Goal: Task Accomplishment & Management: Complete application form

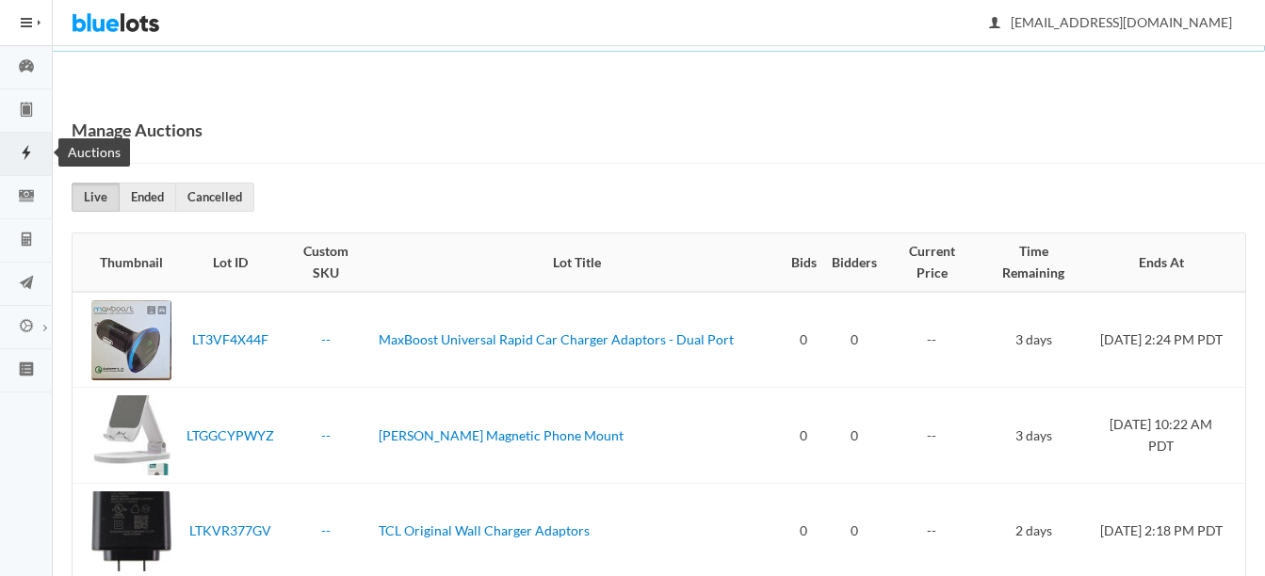
click at [32, 146] on icon "flash" at bounding box center [26, 152] width 53 height 17
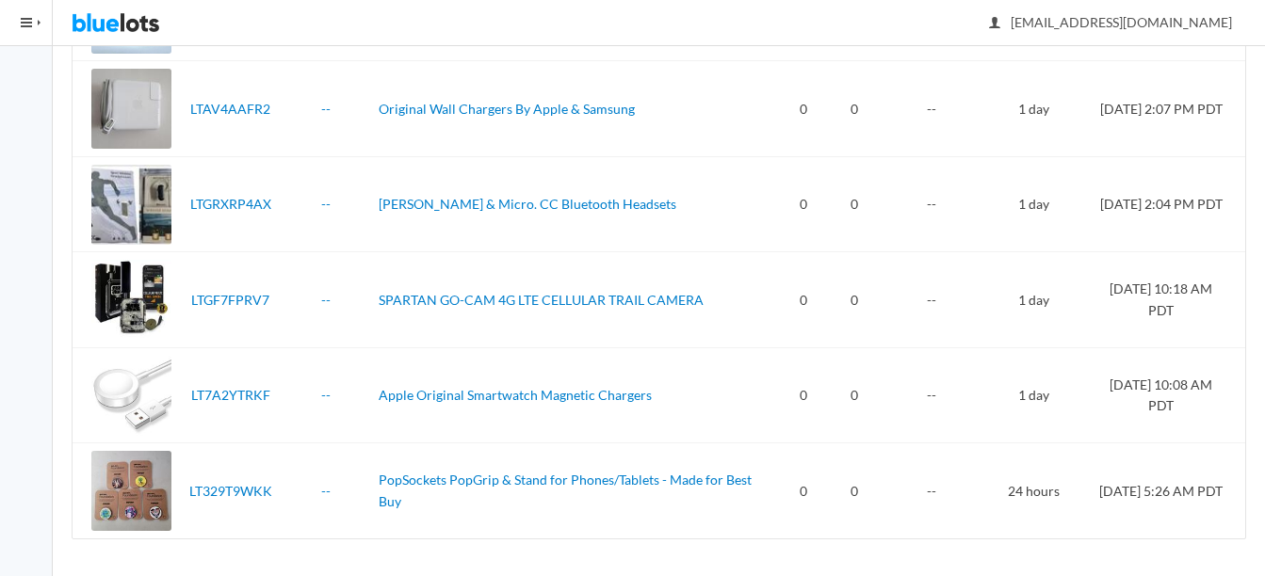
scroll to position [1093, 0]
click at [464, 299] on link "SPARTAN GO-CAM 4G LTE CELLULAR TRAIL CAMERA" at bounding box center [541, 299] width 325 height 16
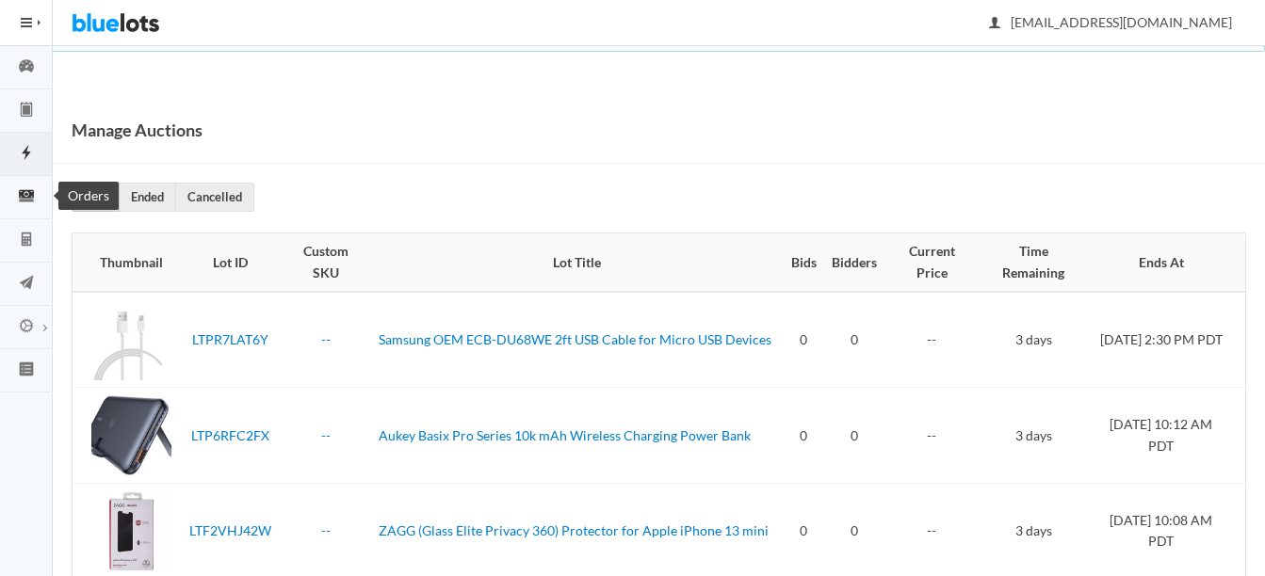
click at [34, 190] on icon "cash" at bounding box center [26, 195] width 53 height 17
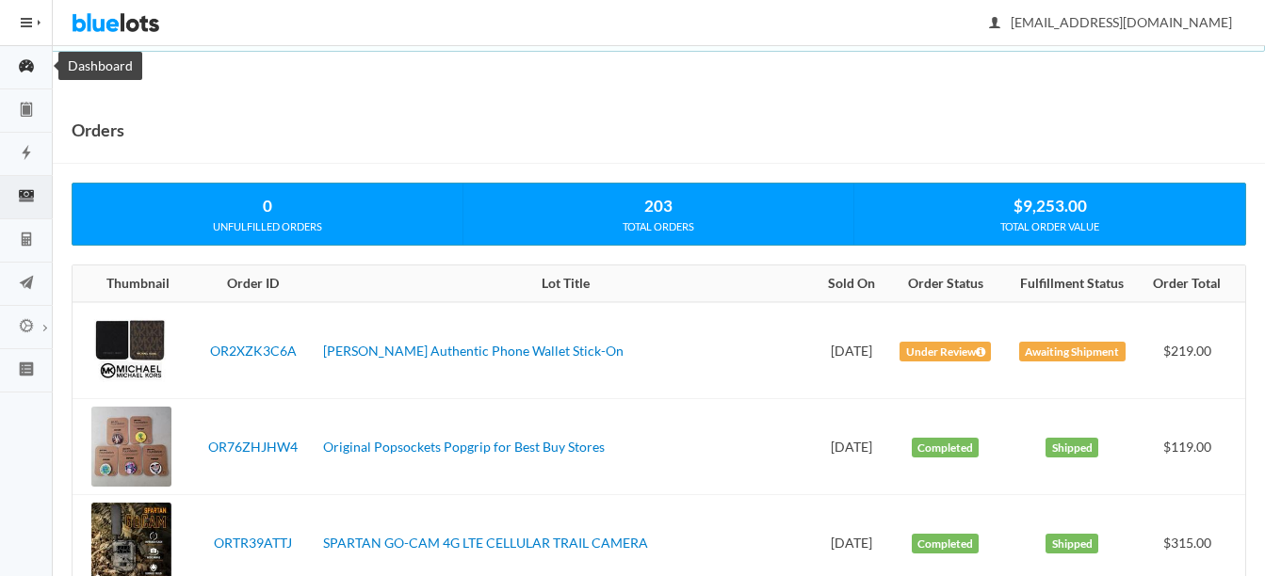
click at [17, 76] on ion-icon "speedometer" at bounding box center [26, 67] width 53 height 20
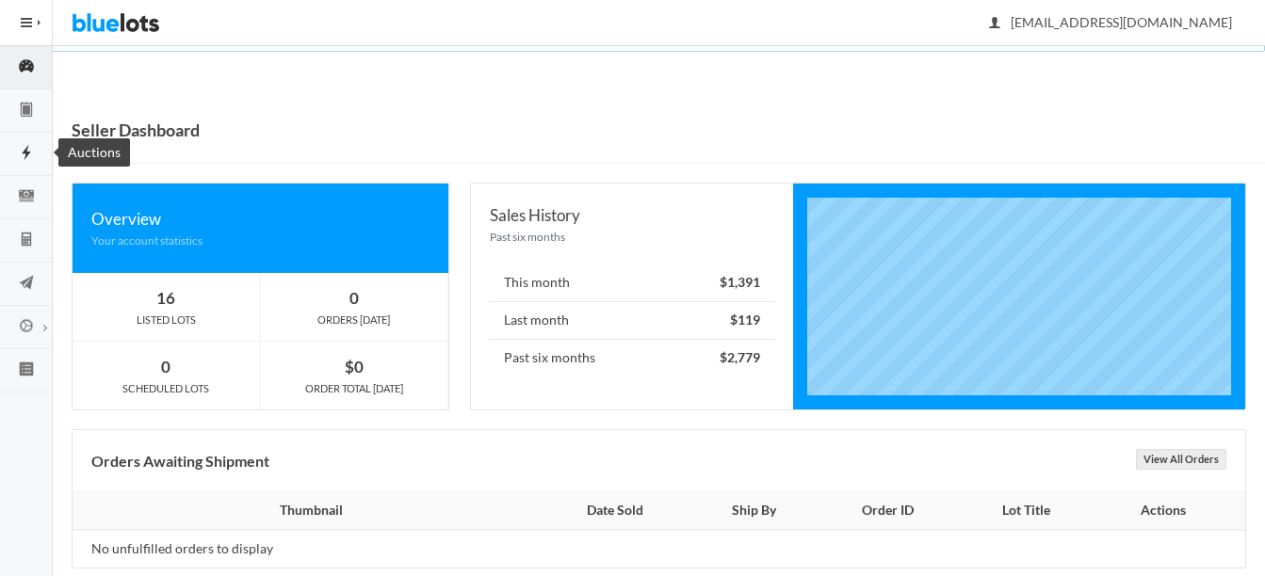
click at [30, 151] on icon "flash" at bounding box center [26, 152] width 53 height 17
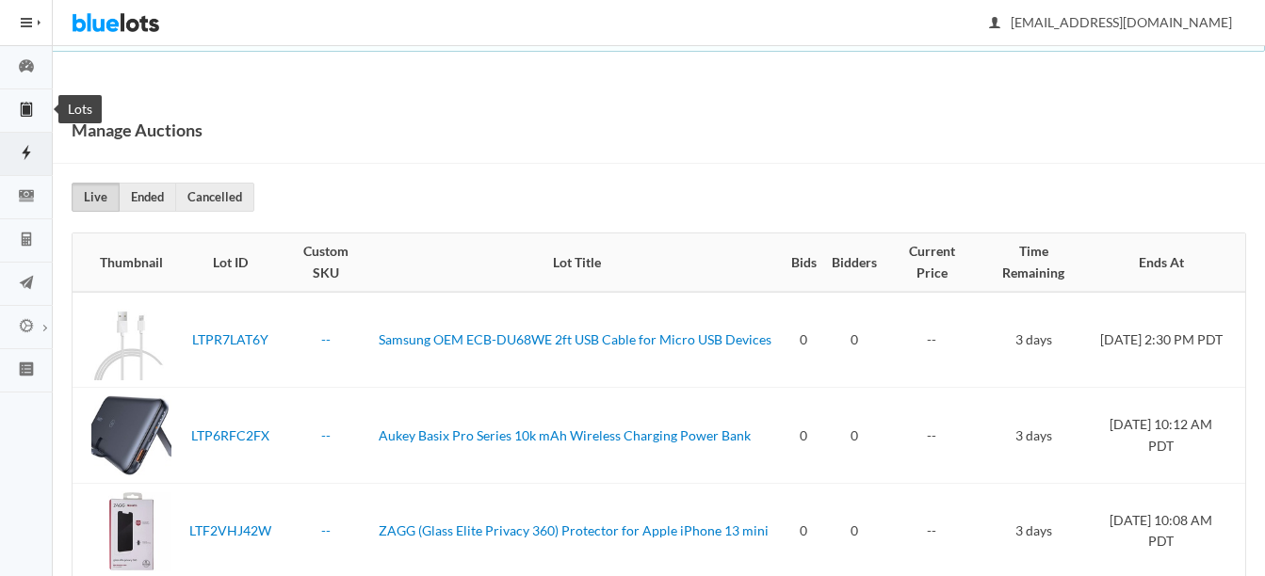
click at [28, 115] on icon "clipboard" at bounding box center [26, 109] width 53 height 17
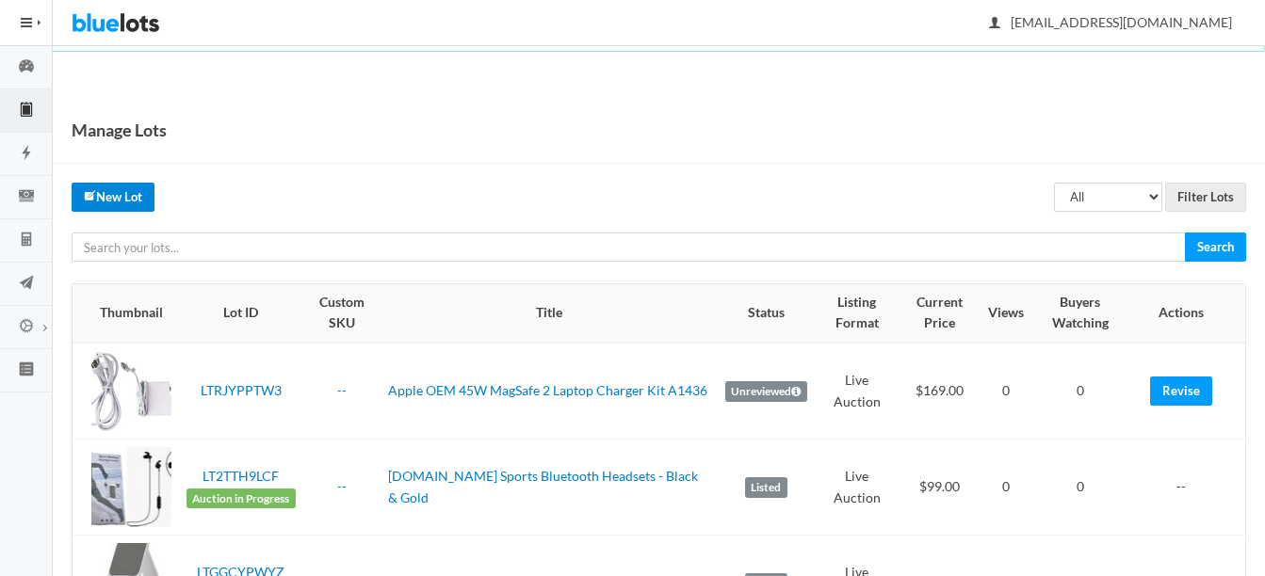
click at [105, 186] on link "New Lot" at bounding box center [113, 197] width 83 height 29
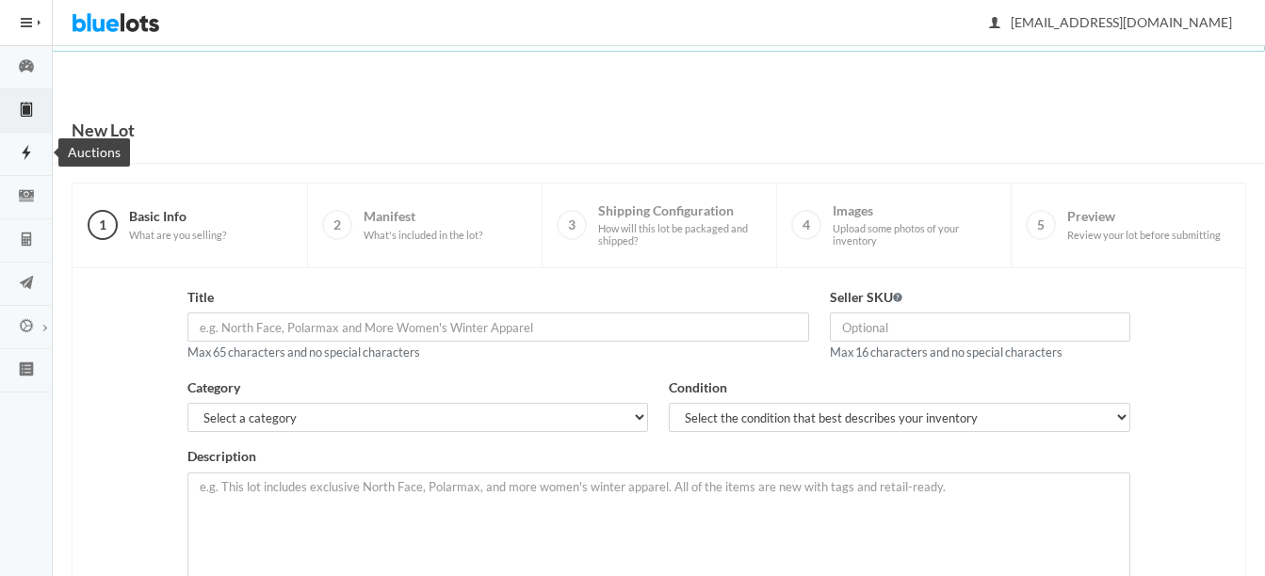
click at [17, 142] on link "Auctions" at bounding box center [26, 154] width 53 height 43
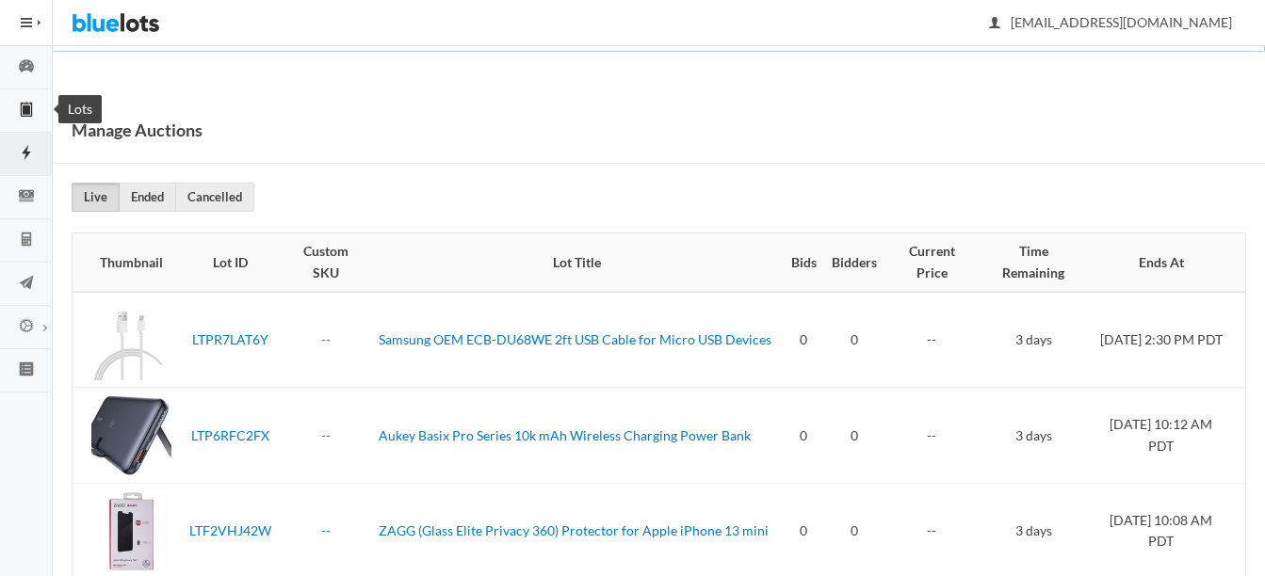
click at [21, 106] on icon "clipboard" at bounding box center [26, 110] width 11 height 14
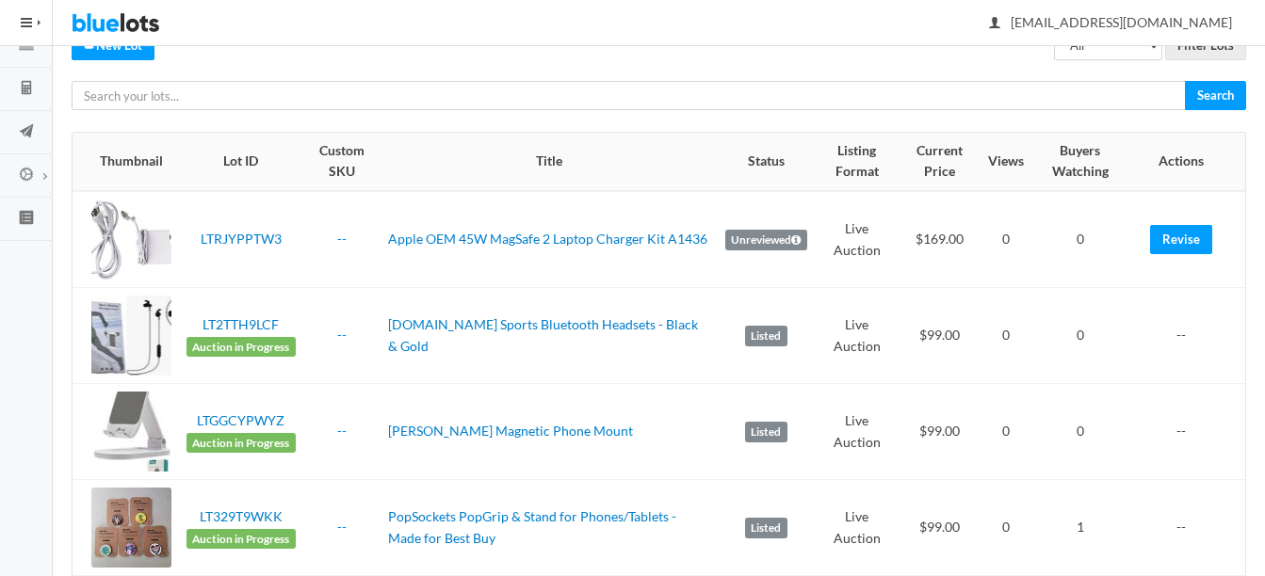
scroll to position [94, 0]
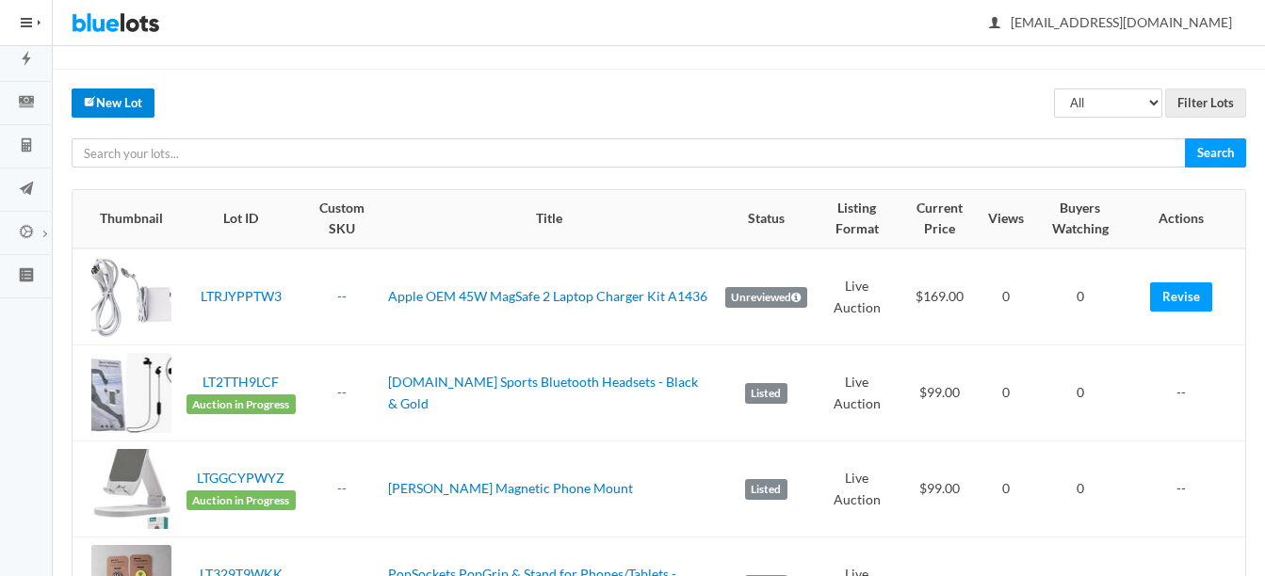
click at [117, 92] on link "New Lot" at bounding box center [113, 103] width 83 height 29
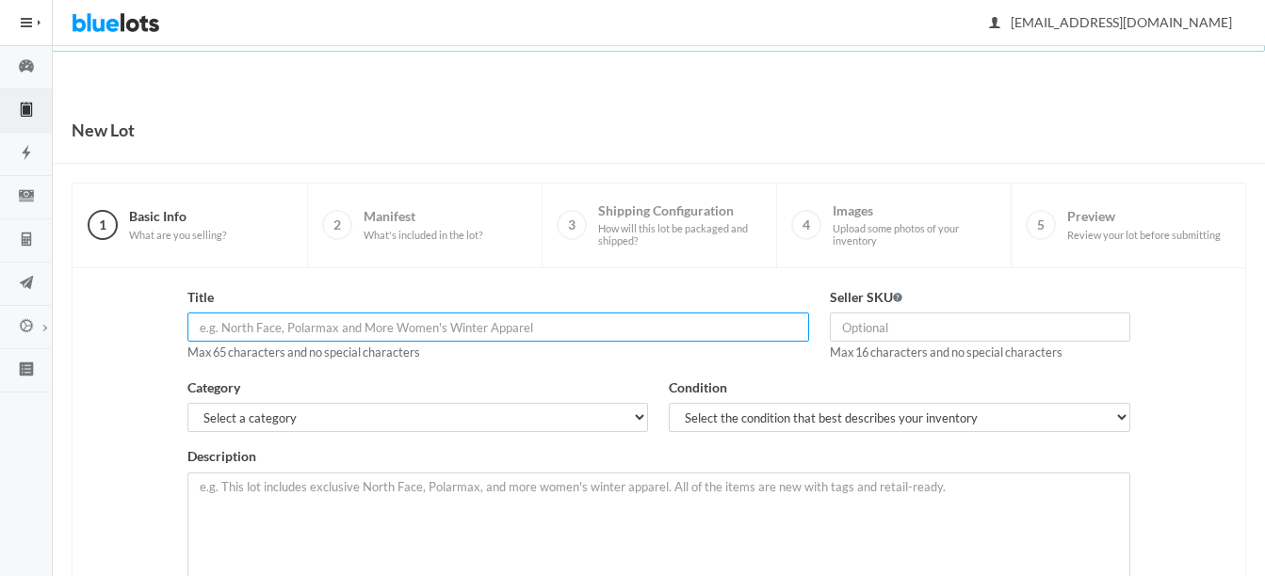
drag, startPoint x: 0, startPoint y: 0, endPoint x: 488, endPoint y: 321, distance: 584.1
click at [488, 321] on input "text" at bounding box center [498, 327] width 622 height 29
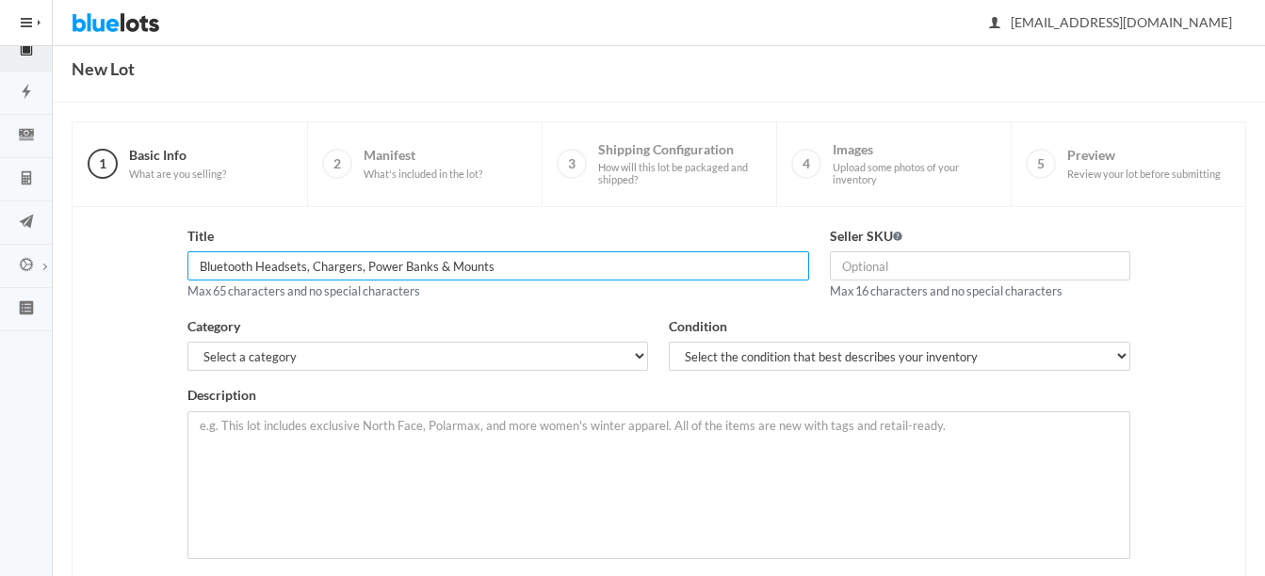
scroll to position [94, 0]
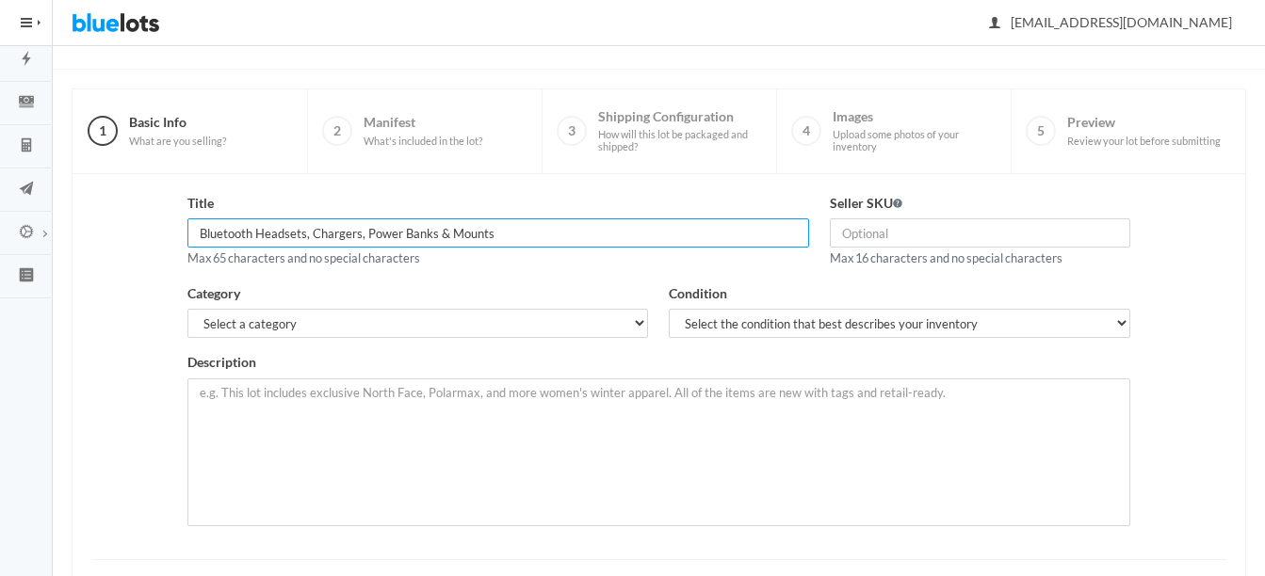
type input "Bluetooth Headsets, Chargers, Power Banks & Mounts"
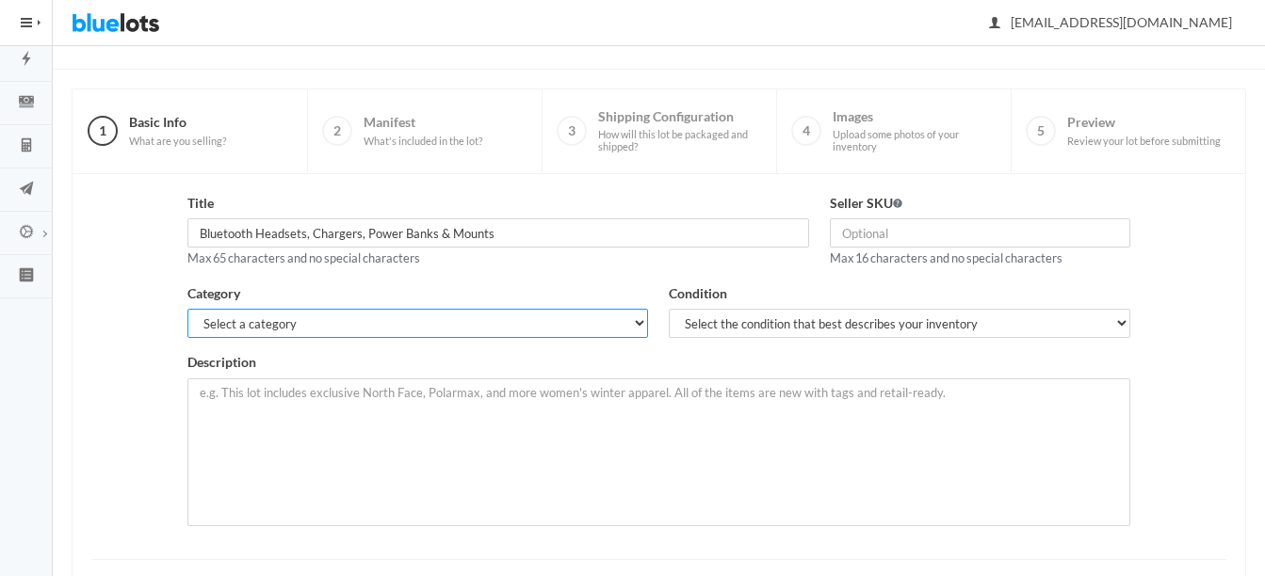
click at [449, 325] on select "Select a category Electronics Clothing, Shoes & Accessories Appliances Home & G…" at bounding box center [417, 323] width 461 height 29
select select "1"
click at [187, 309] on select "Select a category Electronics Clothing, Shoes & Accessories Appliances Home & G…" at bounding box center [417, 323] width 461 height 29
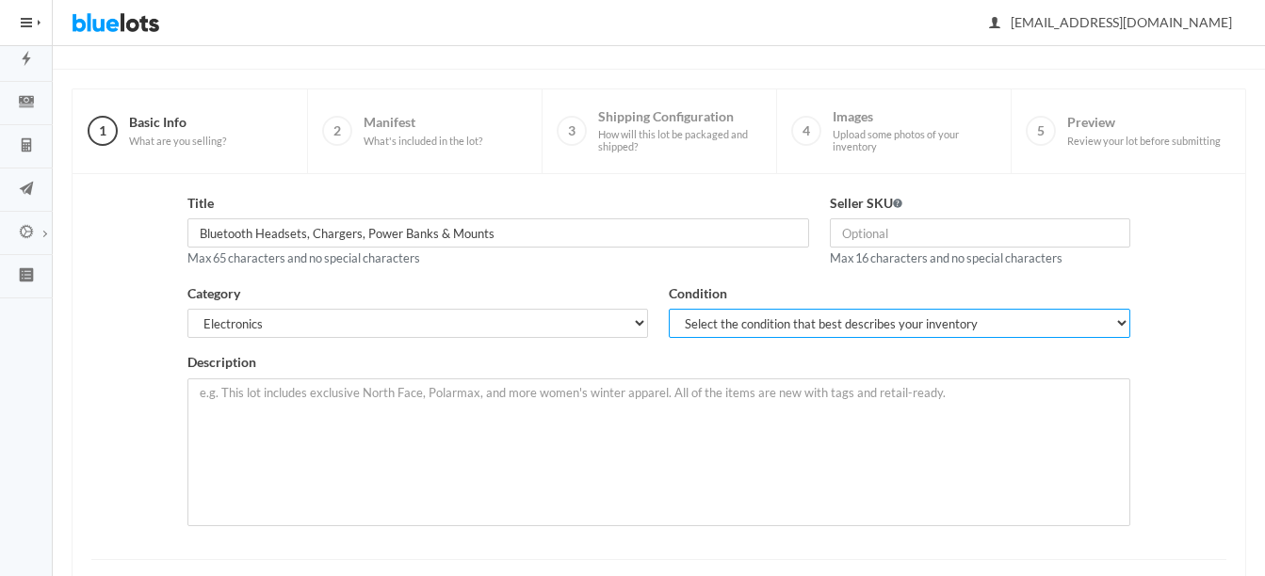
click at [716, 320] on select "Select the condition that best describes your inventory Brand New Shelf Pulls C…" at bounding box center [899, 323] width 461 height 29
select select "1"
click at [669, 309] on select "Select the condition that best describes your inventory Brand New Shelf Pulls C…" at bounding box center [899, 323] width 461 height 29
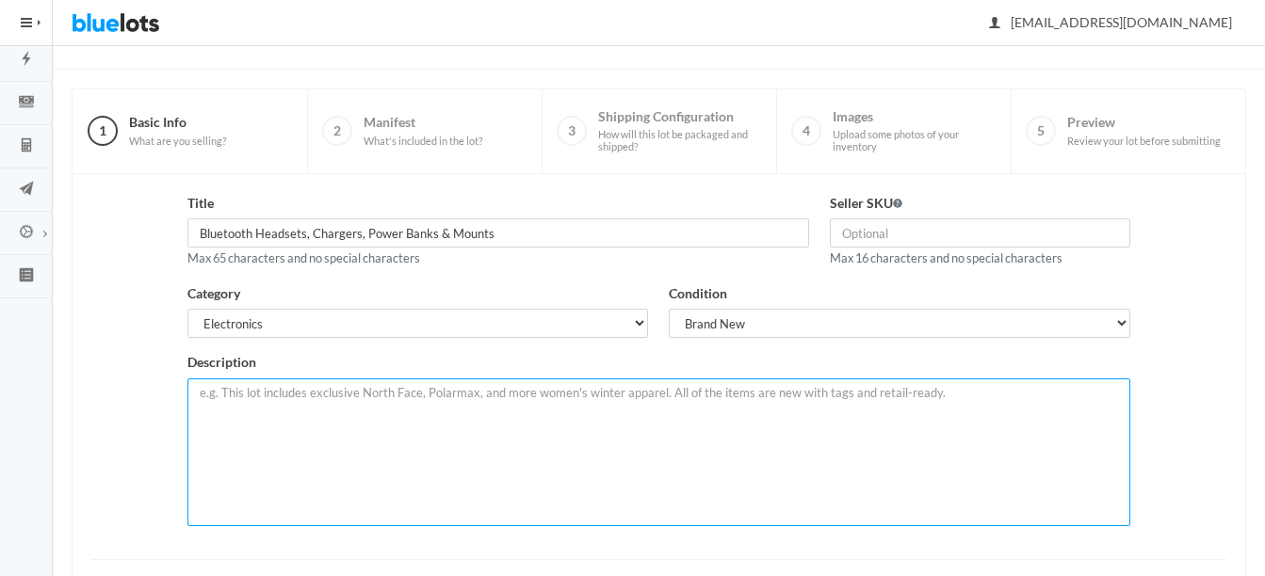
click at [617, 413] on textarea at bounding box center [658, 453] width 942 height 148
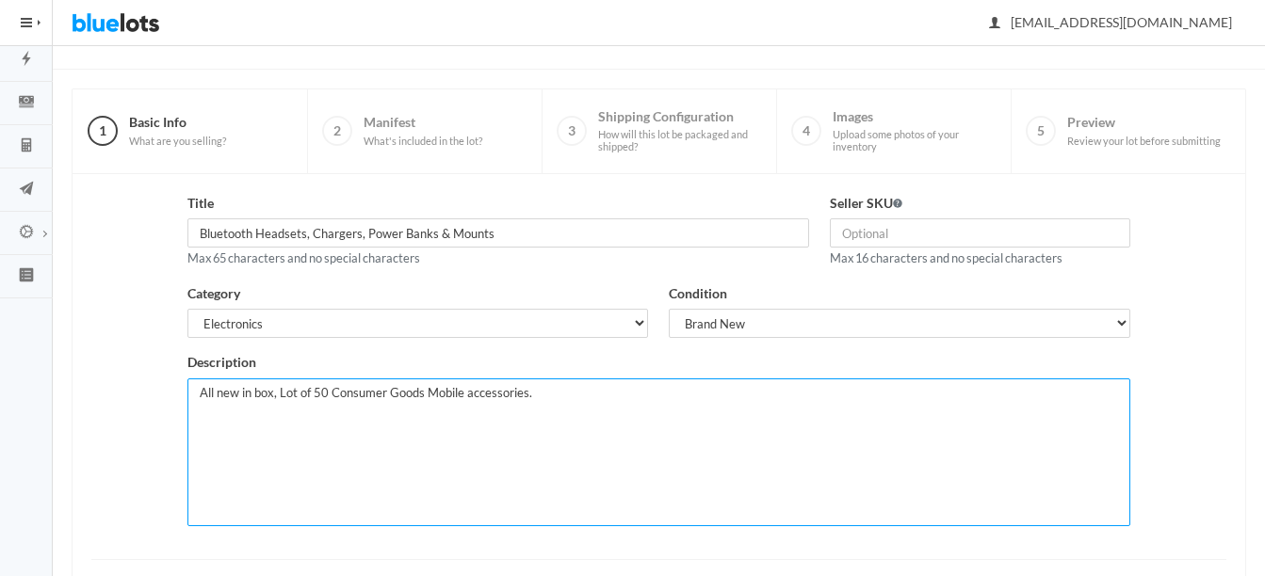
click at [591, 391] on textarea "All new in box, Lot of 50 Consumer Goods Mobile accessories." at bounding box center [658, 453] width 942 height 148
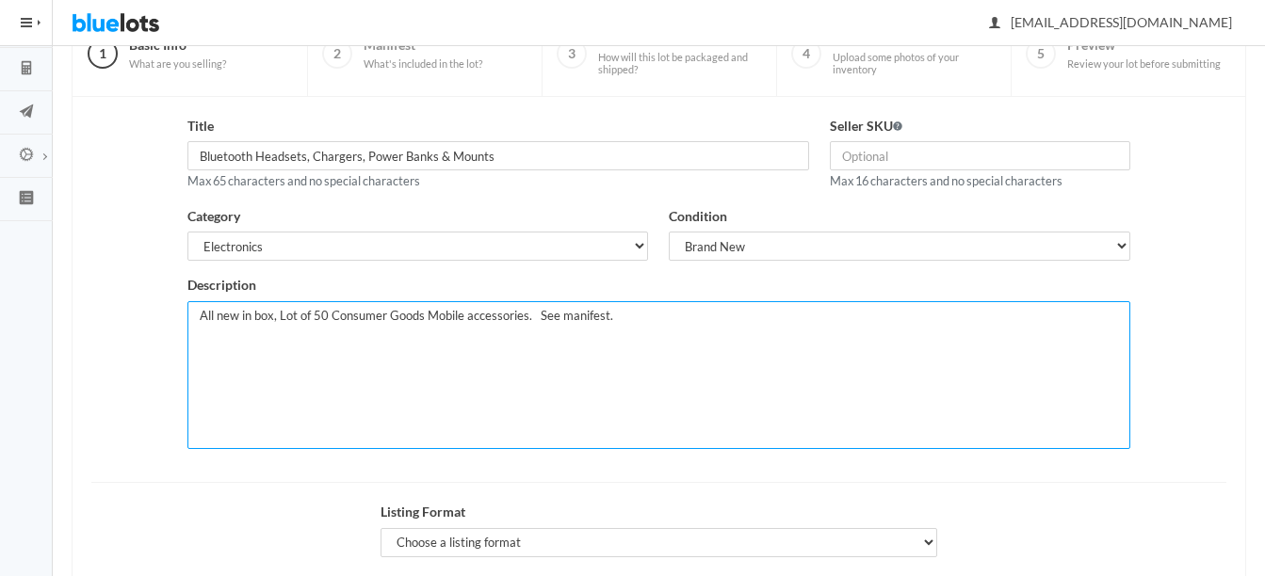
scroll to position [275, 0]
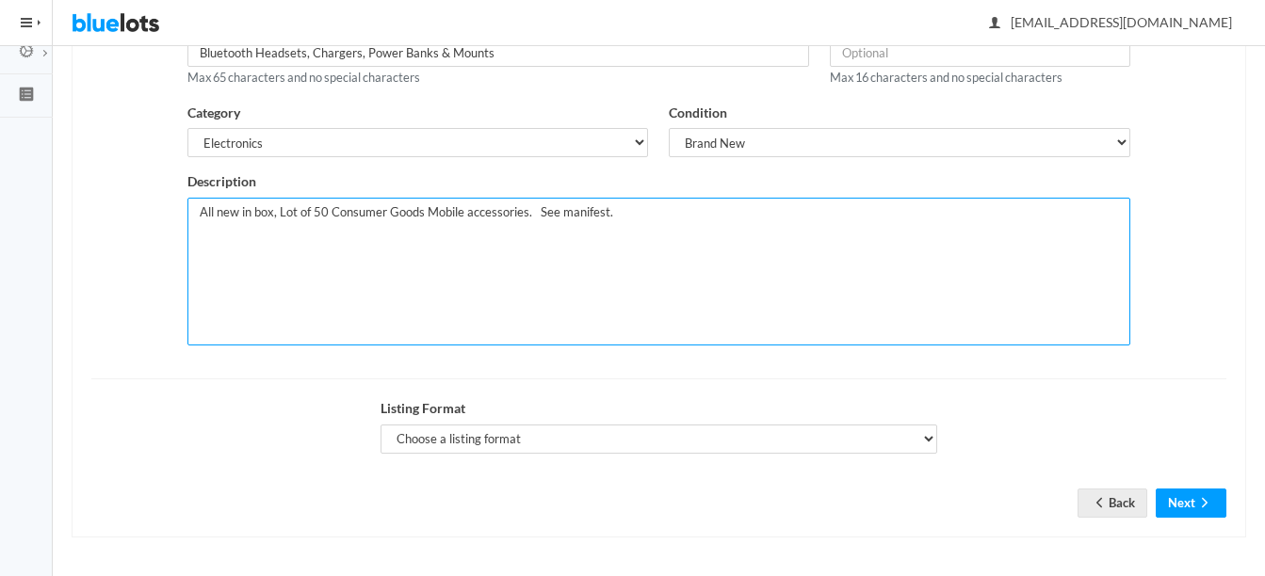
type textarea "All new in box, Lot of 50 Consumer Goods Mobile accessories. See manifest."
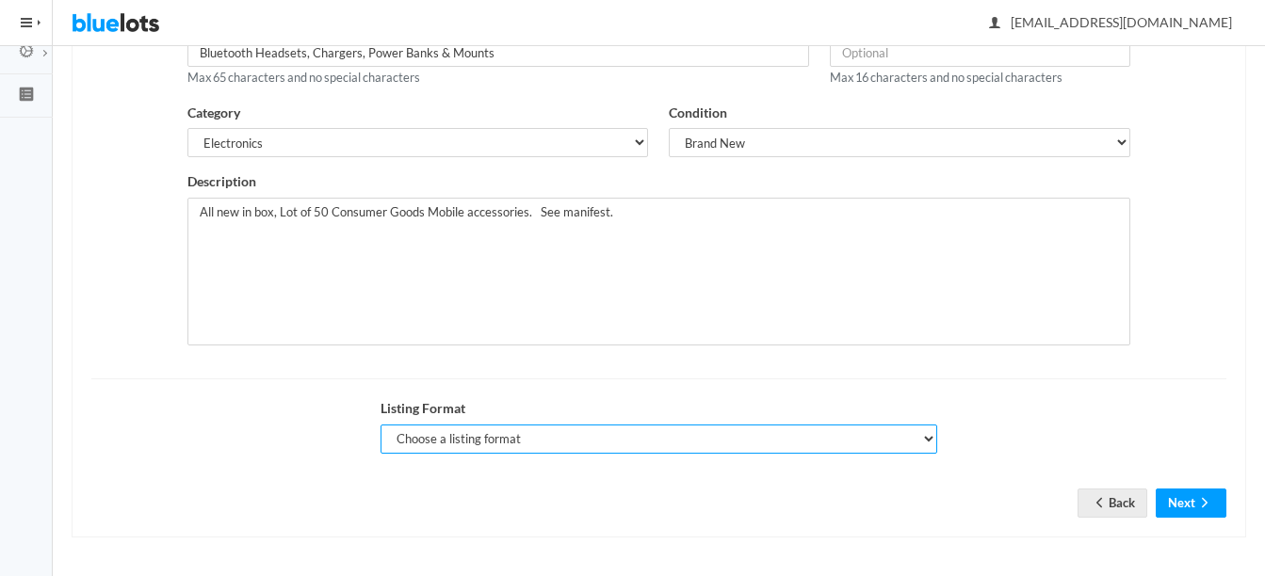
click at [513, 428] on select "Choose a listing format Auction Buy Now" at bounding box center [660, 439] width 558 height 29
select select "true"
click at [381, 425] on select "Choose a listing format Auction Buy Now" at bounding box center [660, 439] width 558 height 29
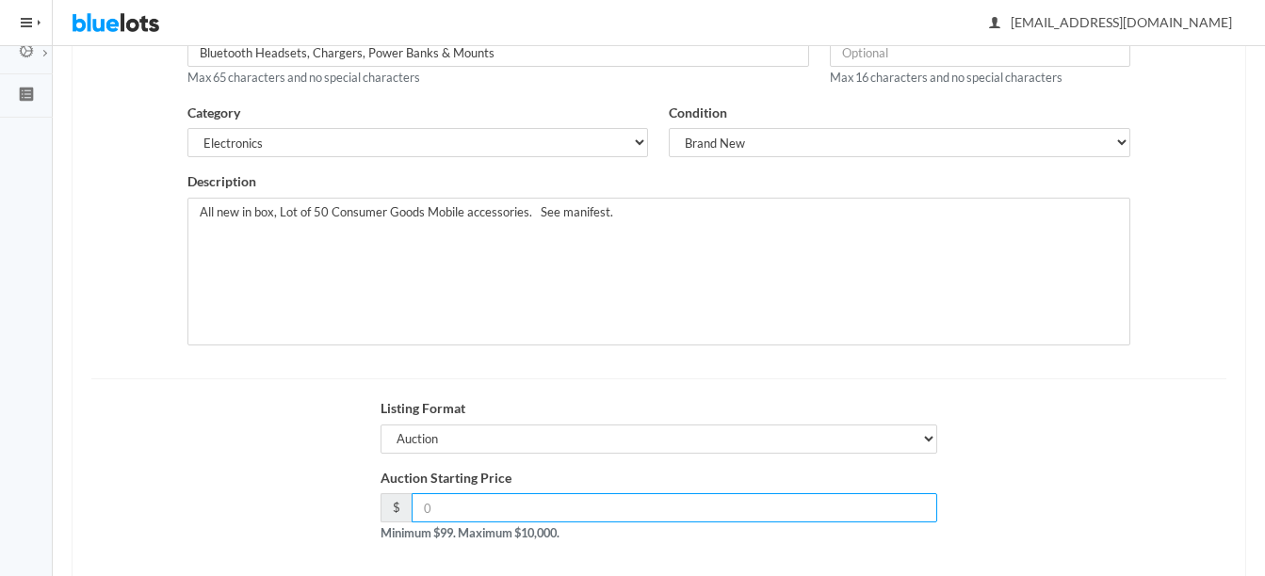
click at [520, 504] on input "number" at bounding box center [675, 508] width 526 height 29
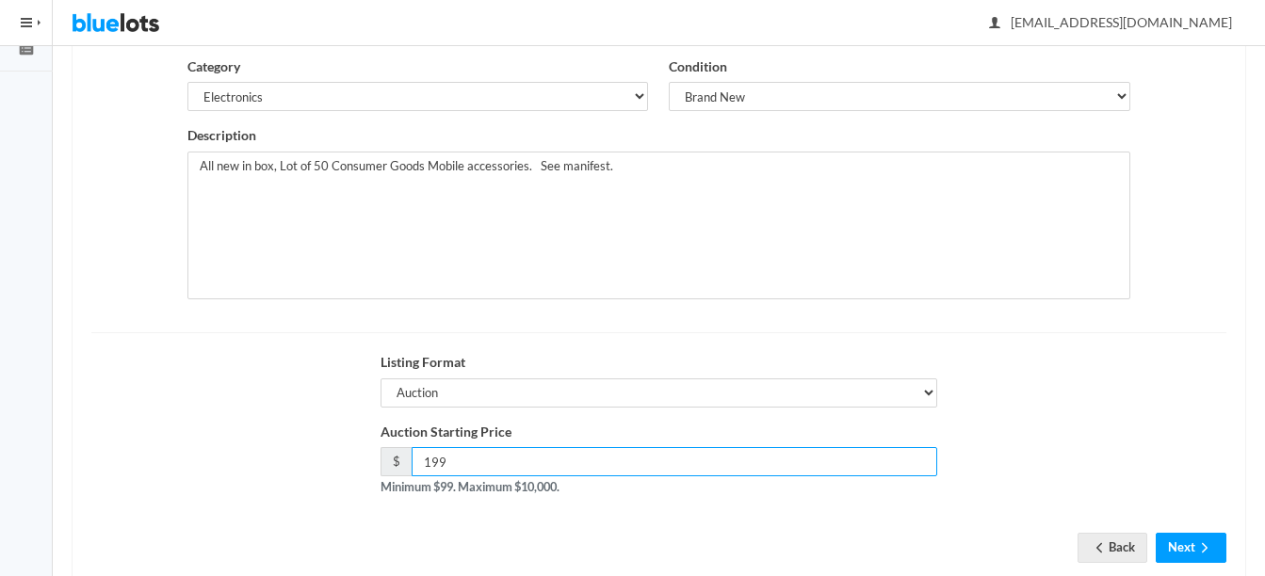
scroll to position [366, 0]
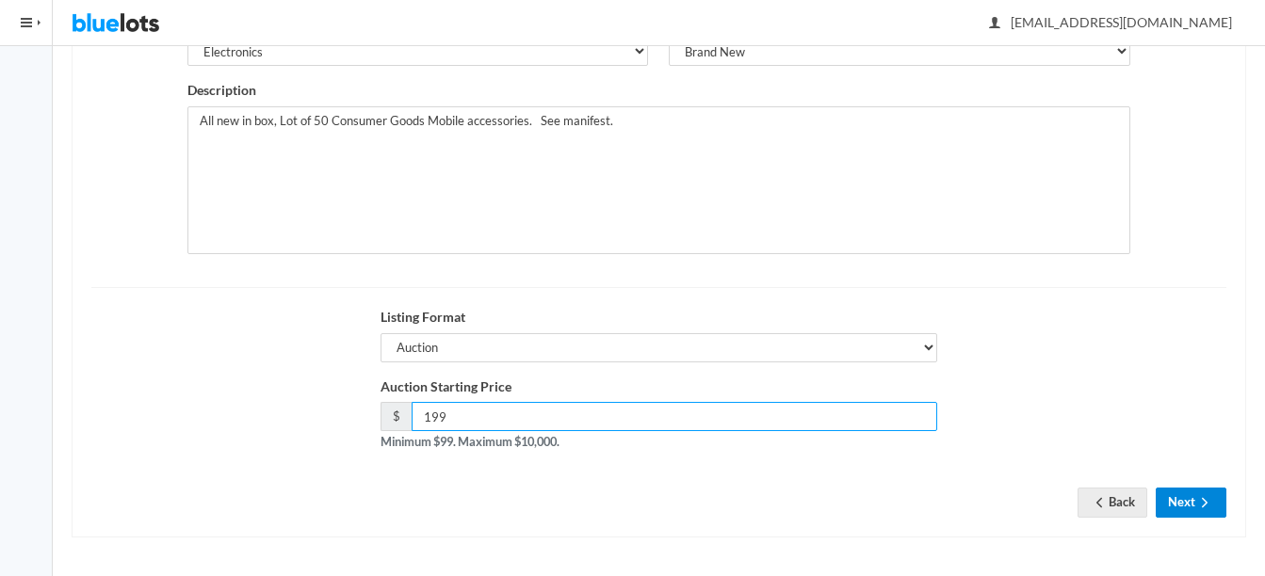
type input "199"
click at [1197, 501] on icon "arrow forward" at bounding box center [1204, 502] width 19 height 15
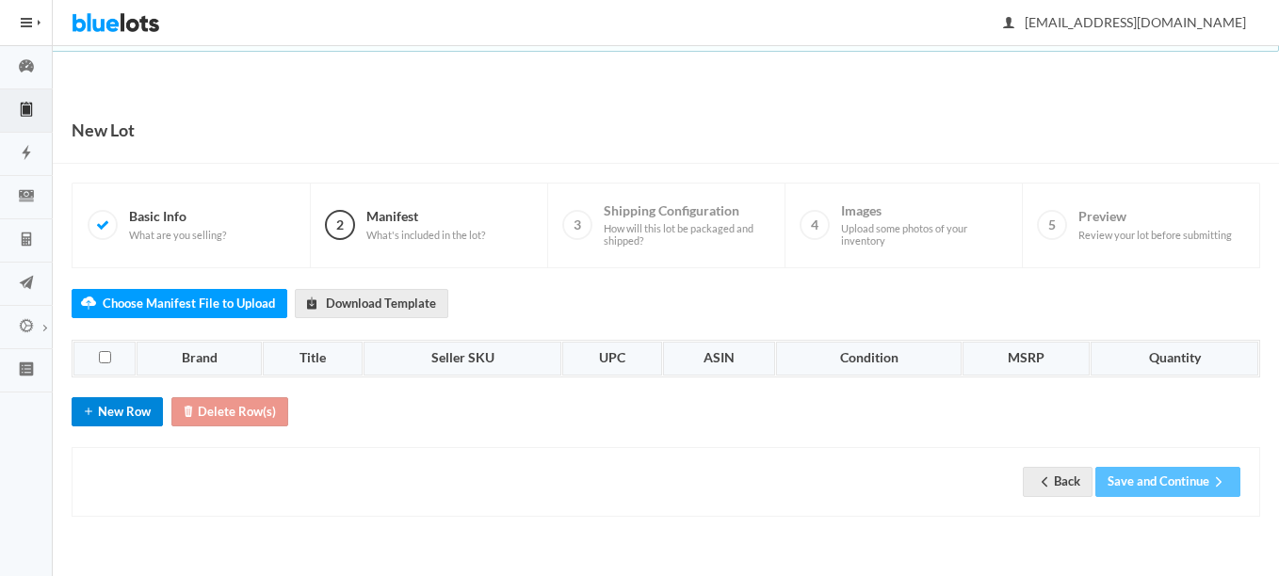
click at [115, 413] on button "New Row" at bounding box center [117, 411] width 91 height 29
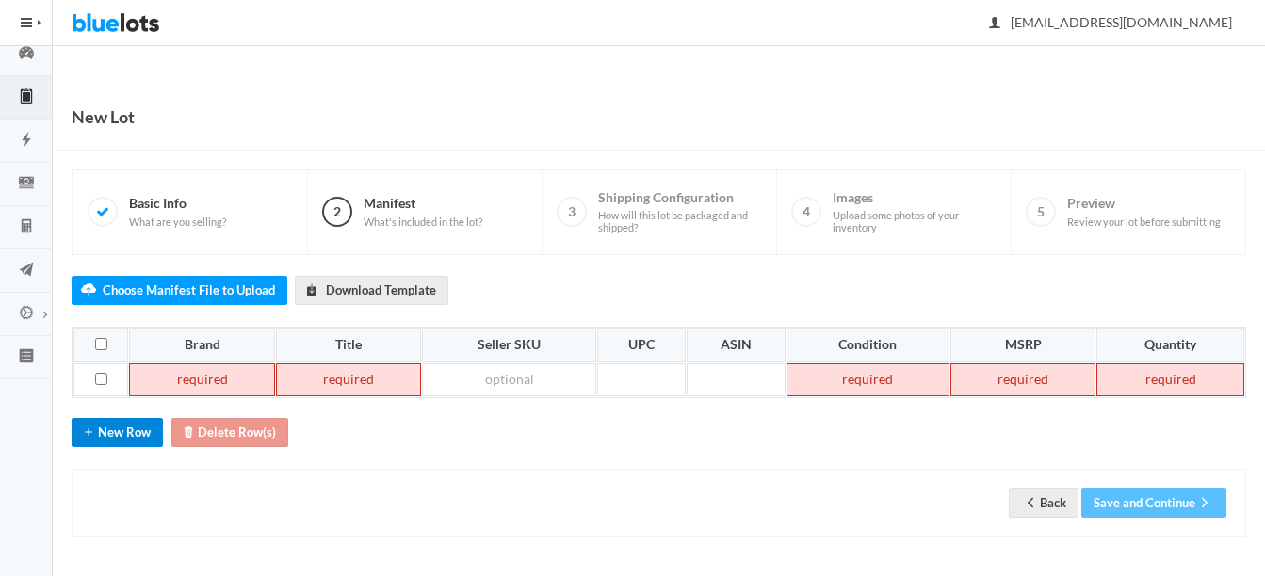
click at [122, 436] on button "New Row" at bounding box center [117, 432] width 91 height 29
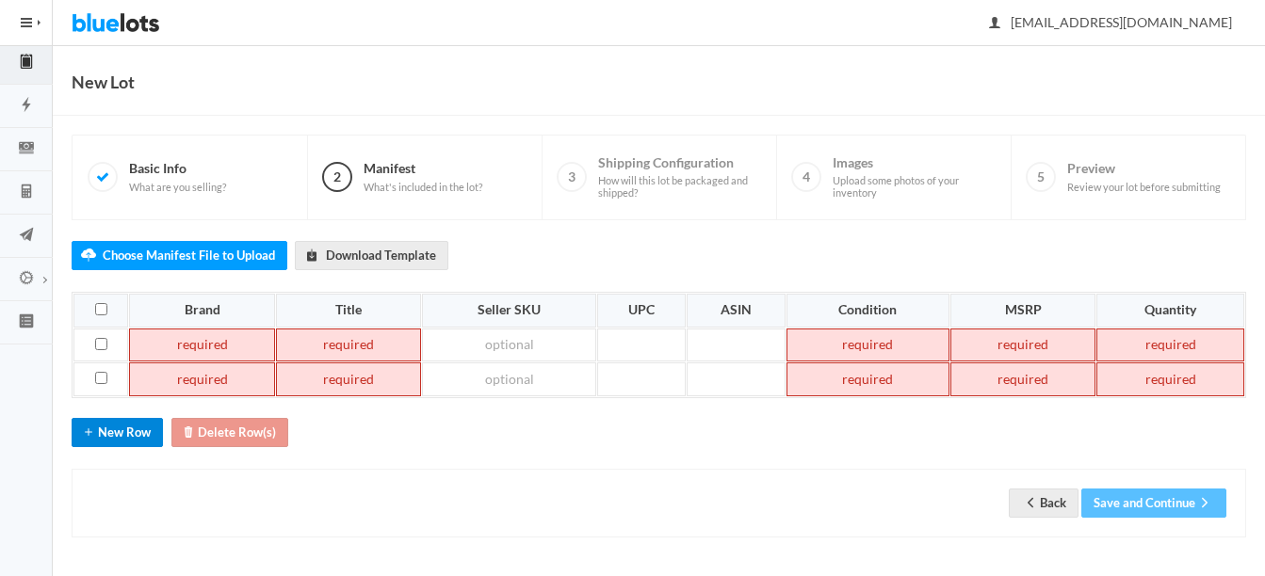
click at [123, 438] on button "New Row" at bounding box center [117, 432] width 91 height 29
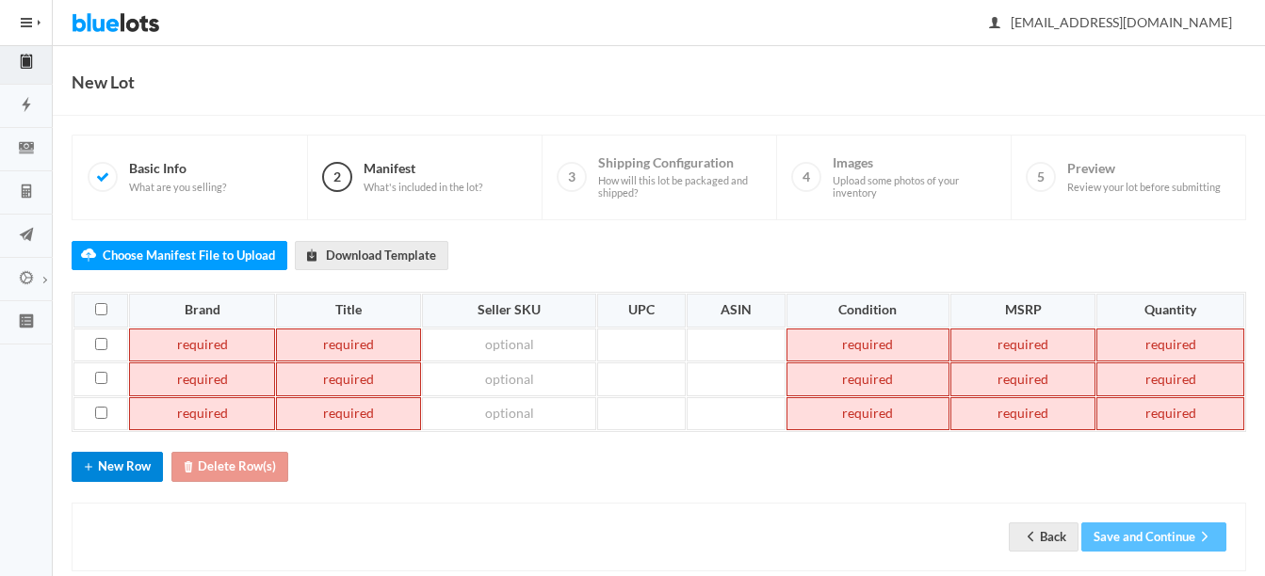
scroll to position [82, 0]
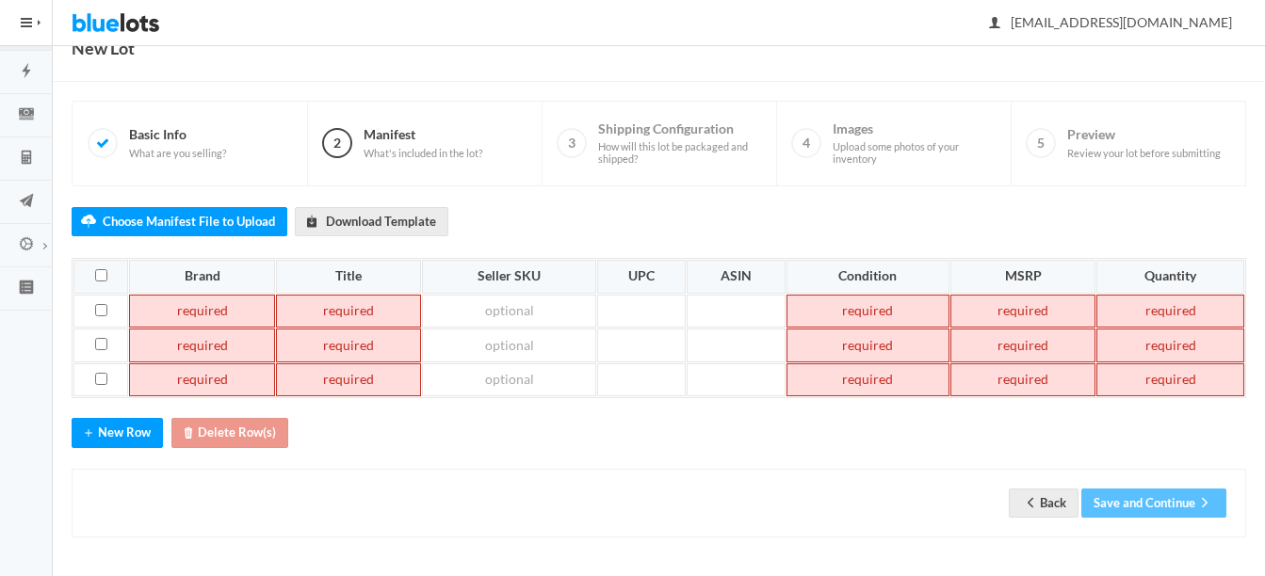
click at [191, 317] on td at bounding box center [201, 312] width 145 height 34
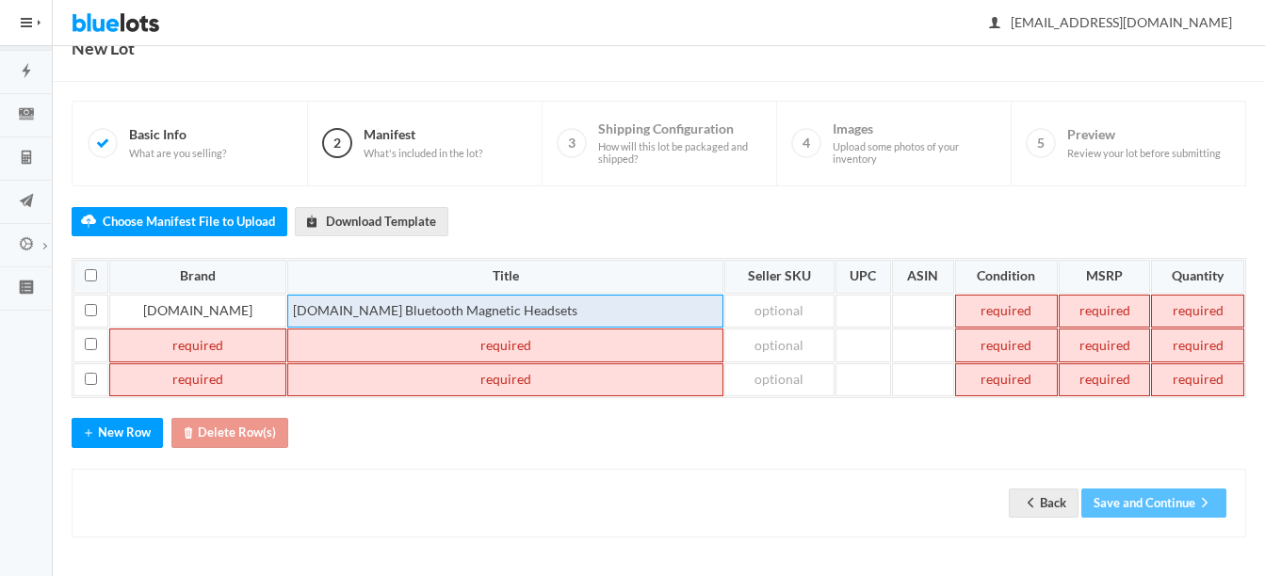
click at [492, 328] on td "Micro.CC Bluetooth Magnetic Headsets" at bounding box center [505, 312] width 436 height 34
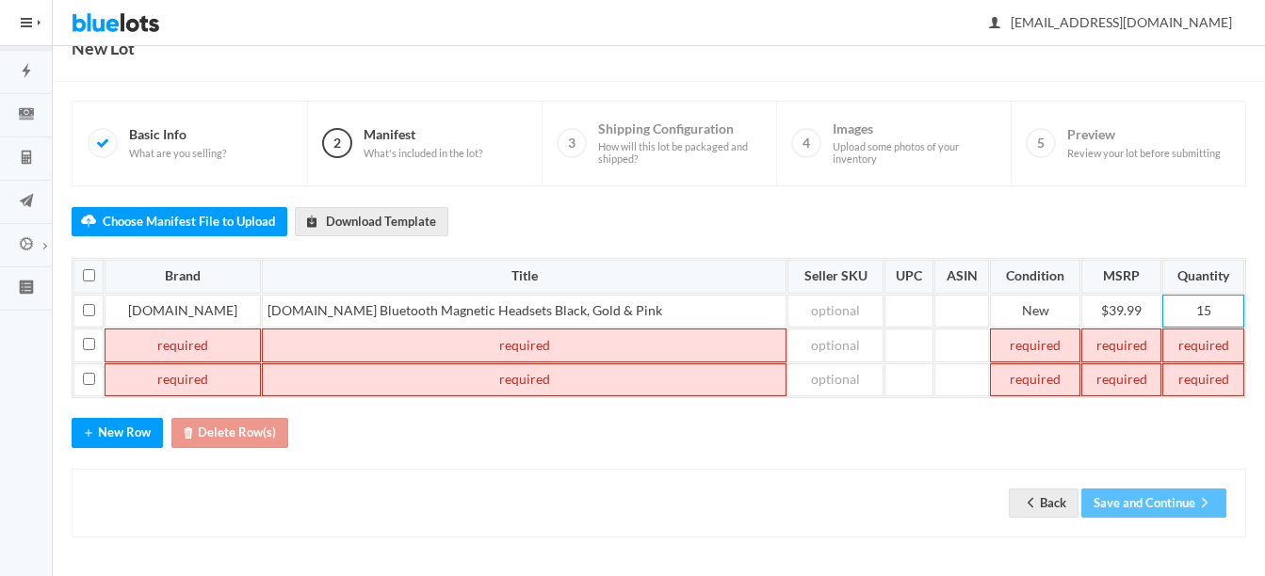
click at [145, 338] on td at bounding box center [183, 346] width 156 height 34
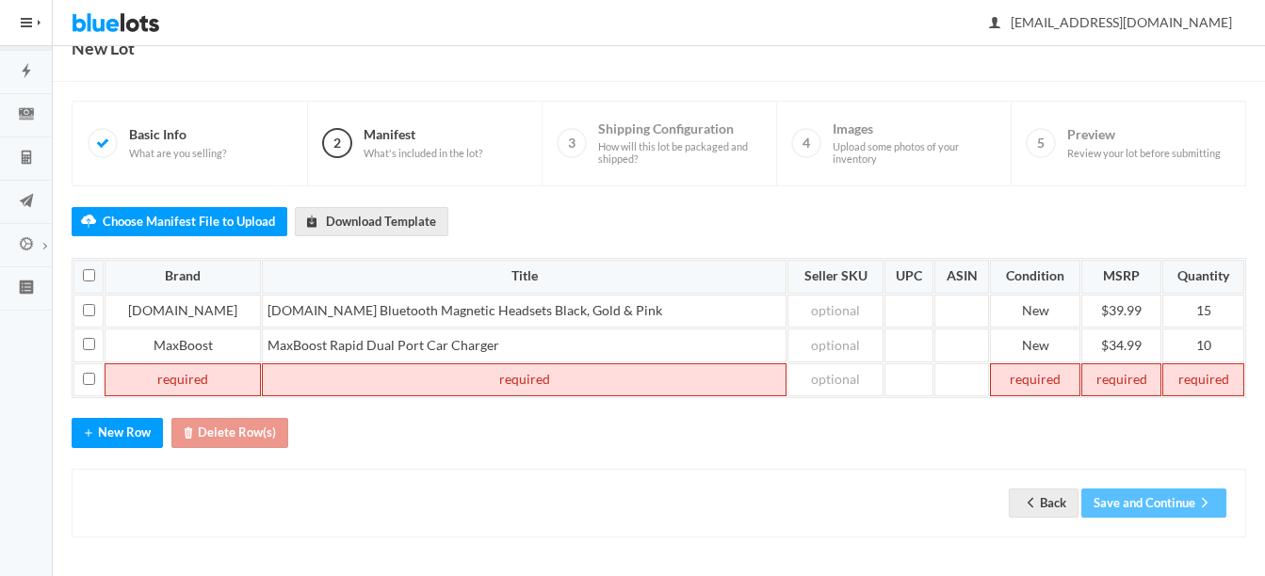
click at [190, 385] on td at bounding box center [183, 381] width 156 height 34
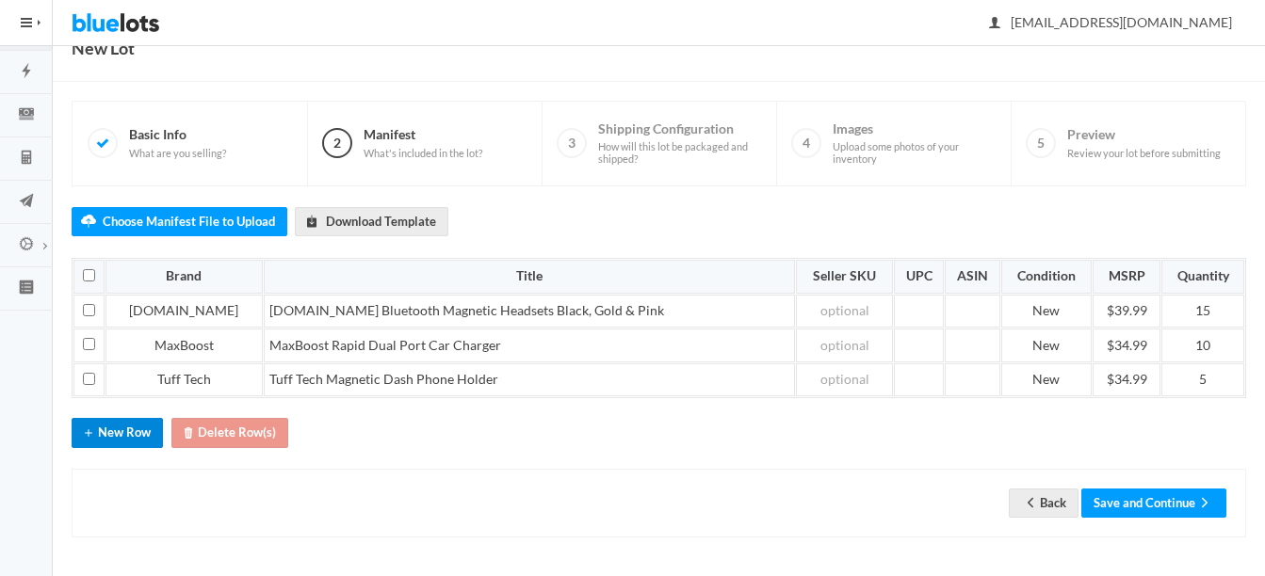
click at [97, 440] on icon "add" at bounding box center [88, 433] width 19 height 15
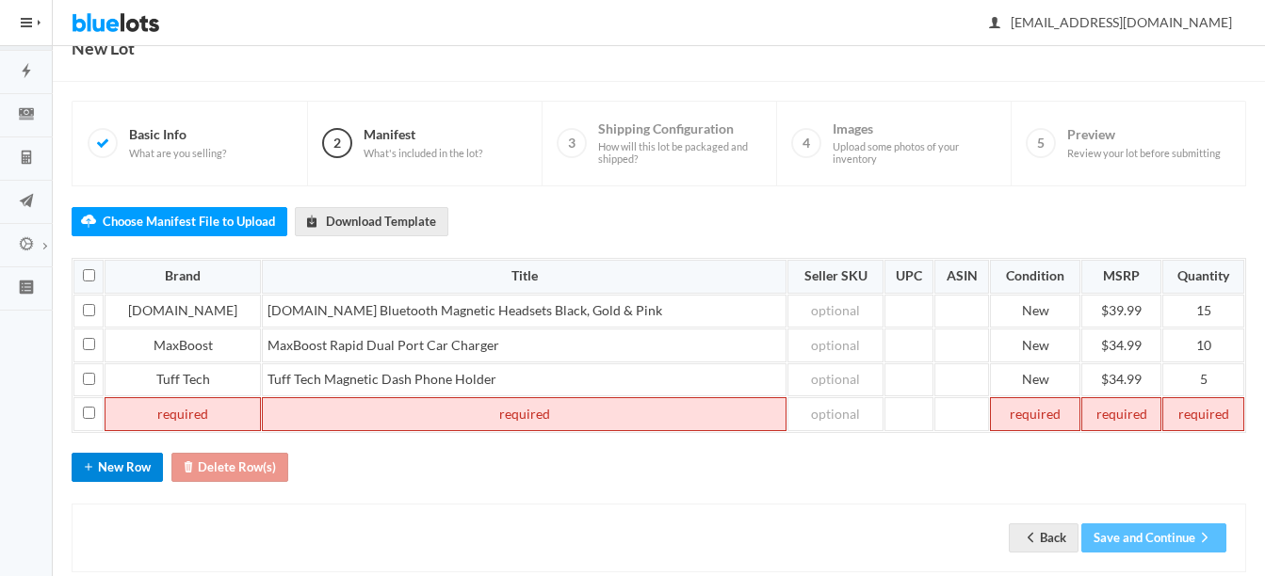
scroll to position [117, 0]
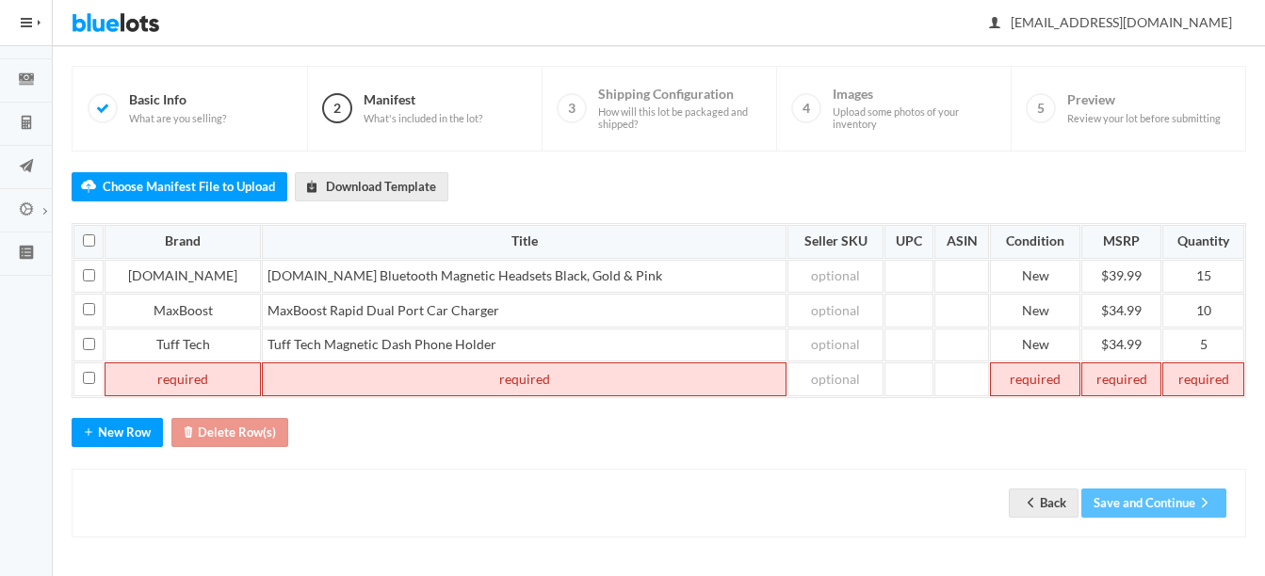
click at [154, 382] on td at bounding box center [183, 380] width 156 height 34
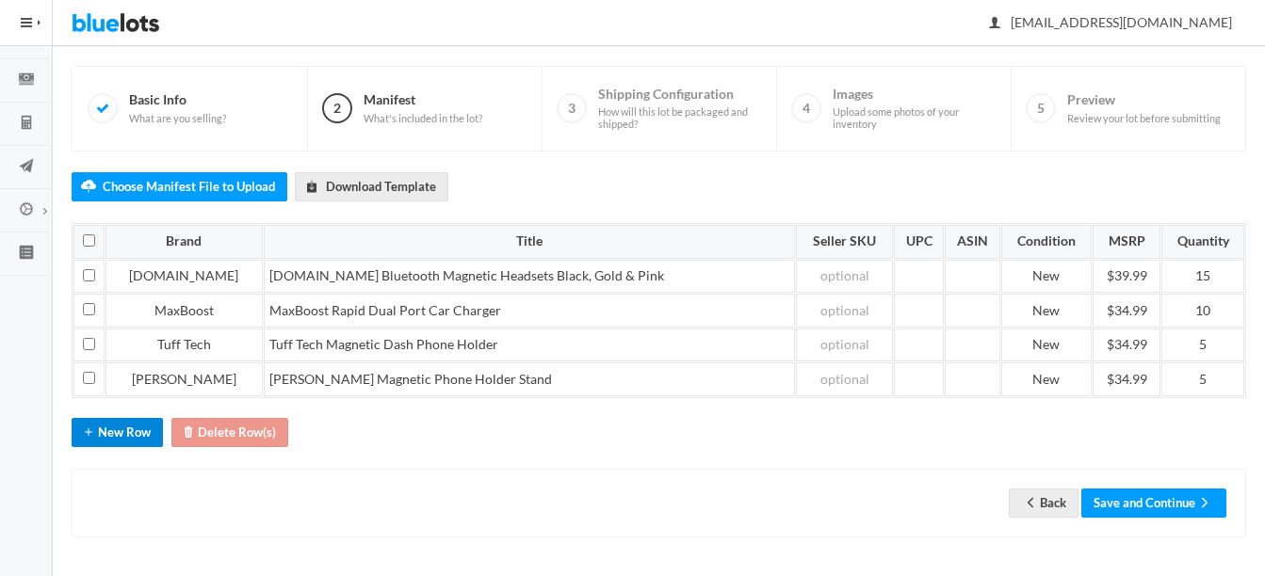
click at [115, 433] on button "New Row" at bounding box center [117, 432] width 91 height 29
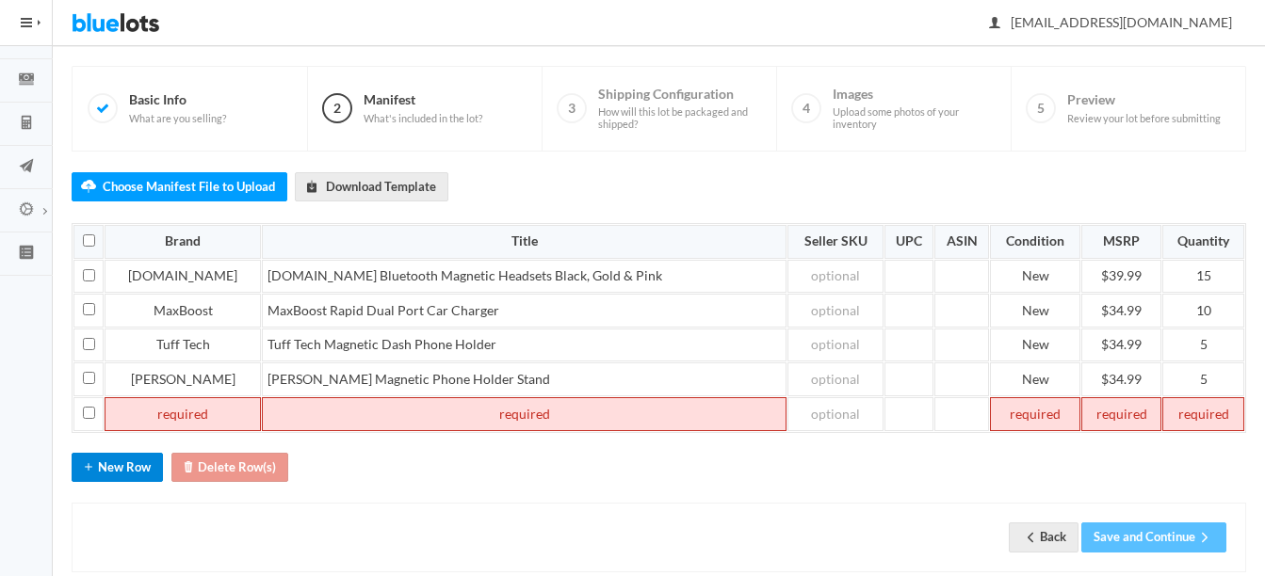
scroll to position [152, 0]
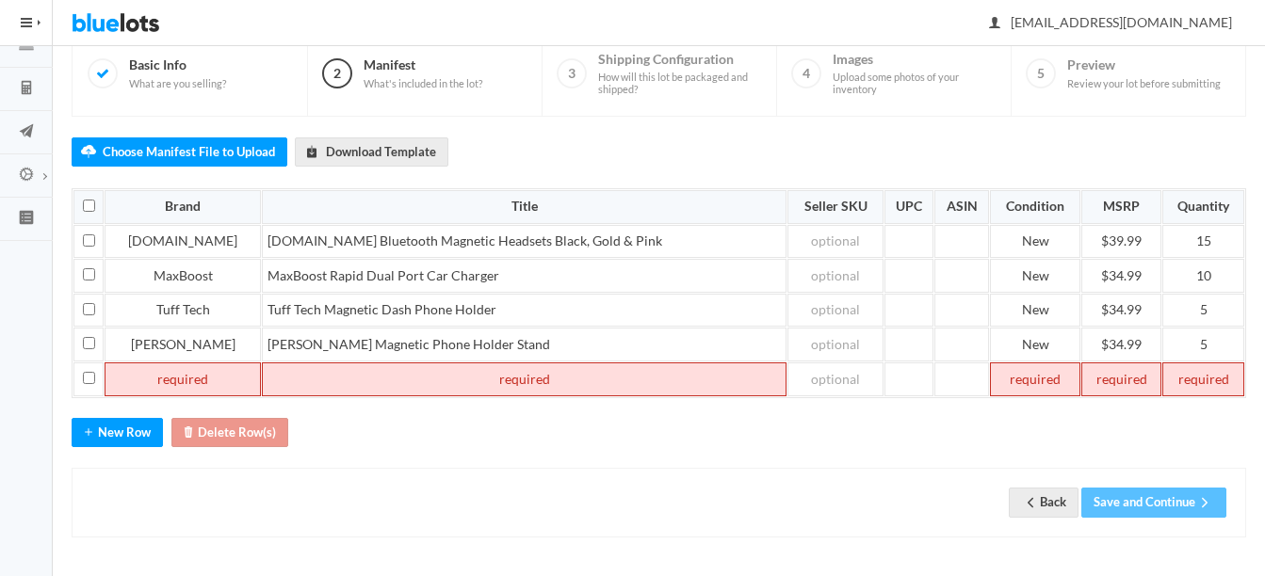
click at [159, 378] on td at bounding box center [183, 380] width 156 height 34
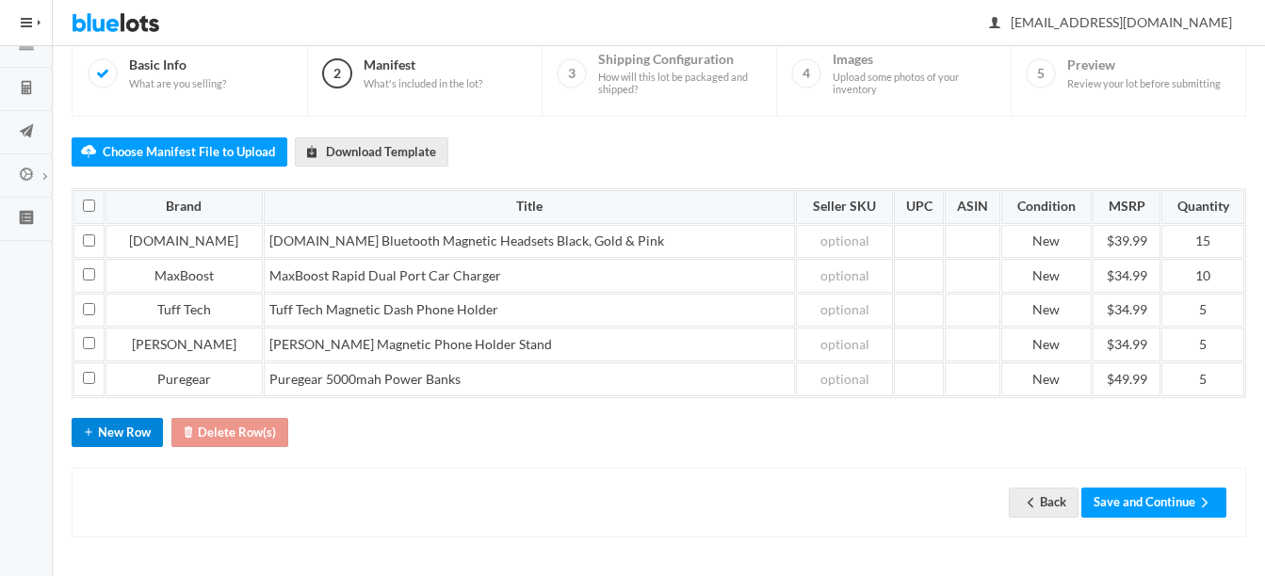
click at [133, 435] on button "New Row" at bounding box center [117, 432] width 91 height 29
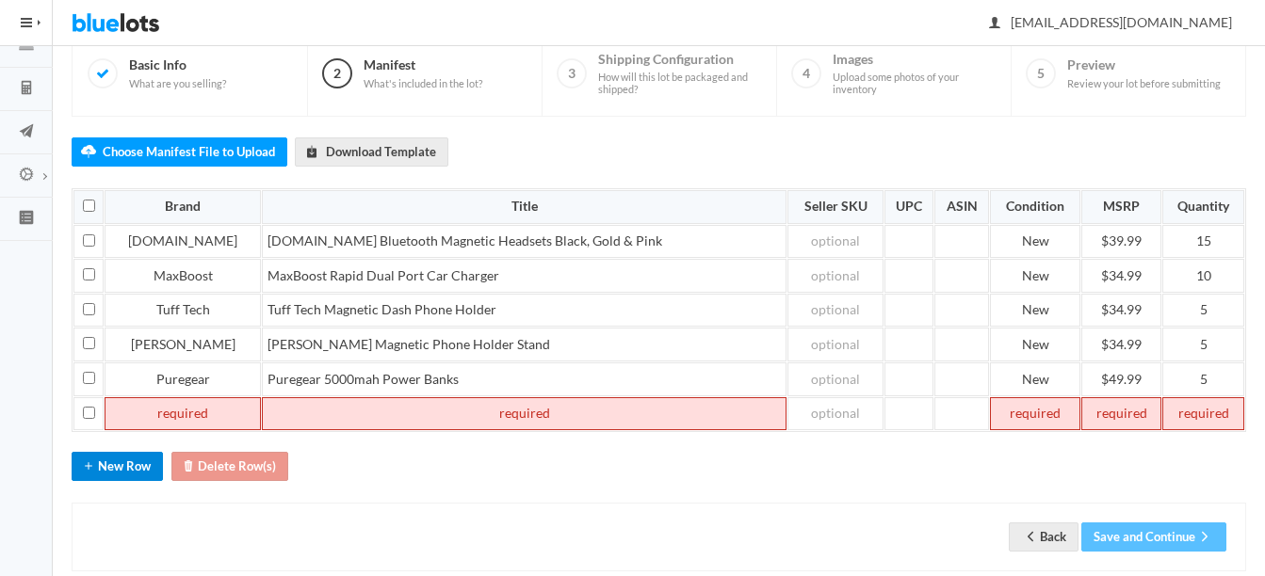
scroll to position [186, 0]
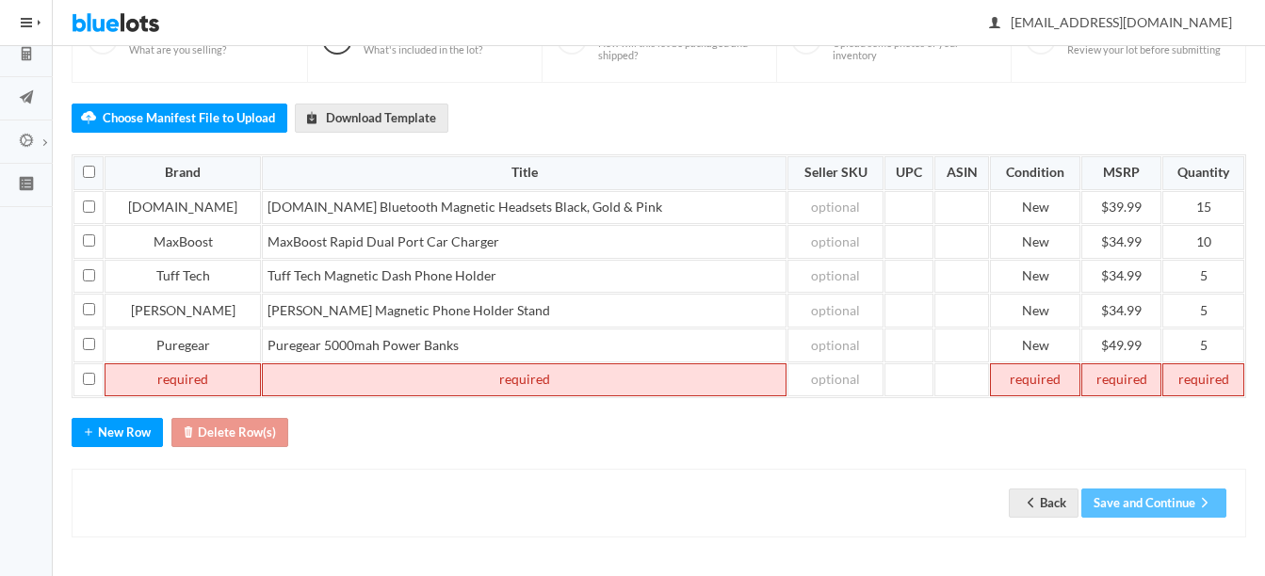
click at [262, 375] on td at bounding box center [524, 381] width 525 height 34
paste td
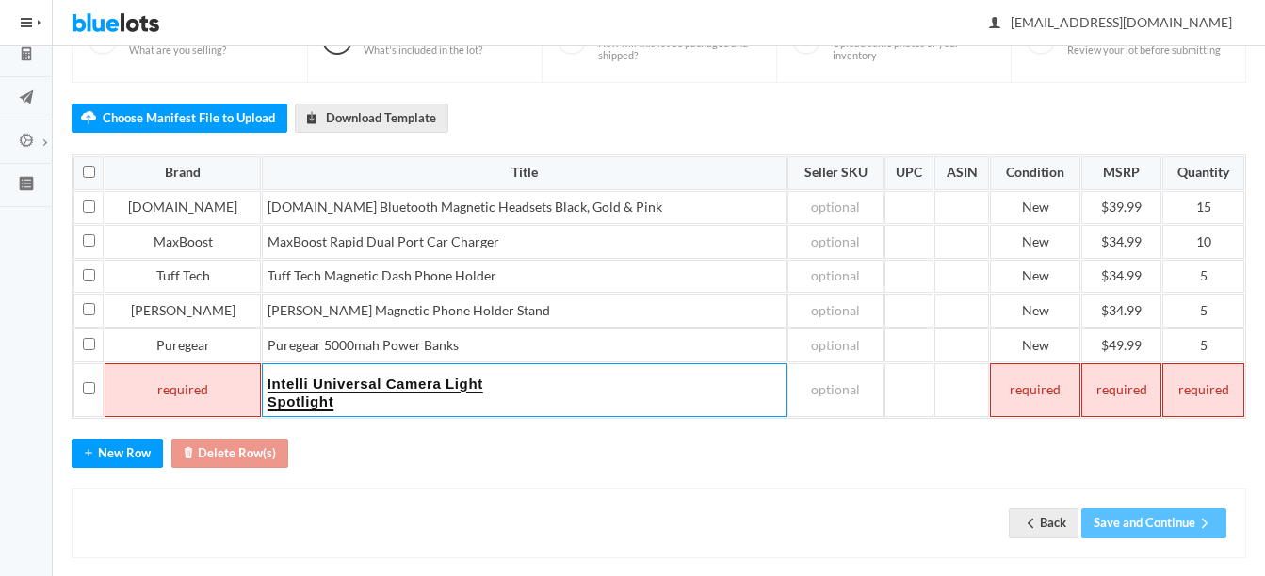
click at [166, 383] on td at bounding box center [183, 391] width 156 height 54
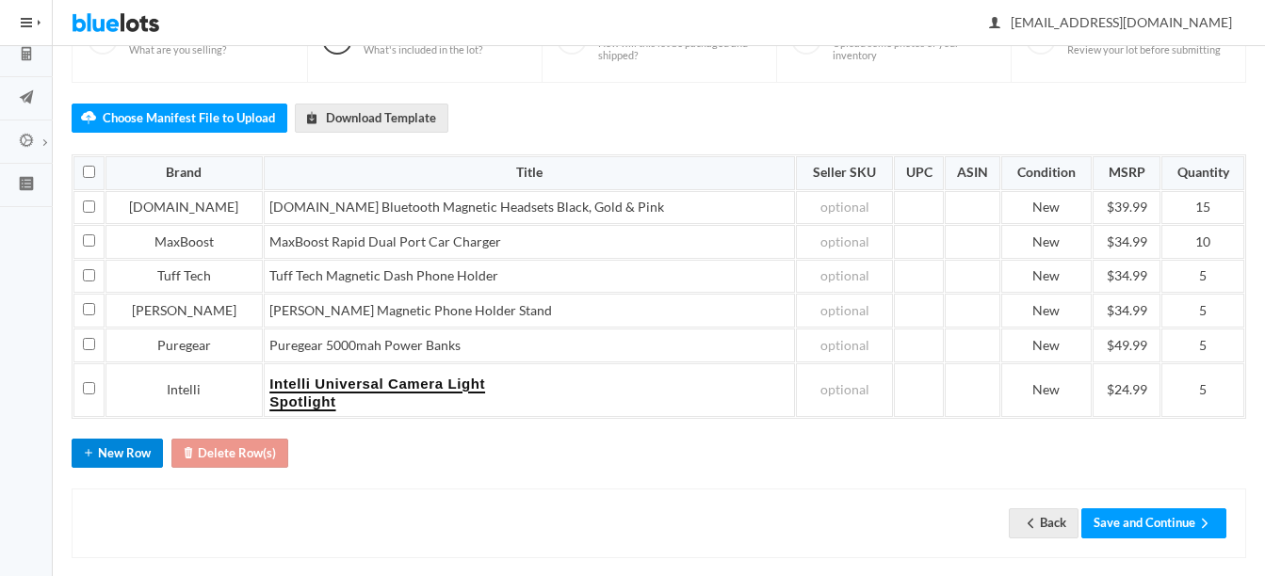
click at [113, 443] on button "New Row" at bounding box center [117, 453] width 91 height 29
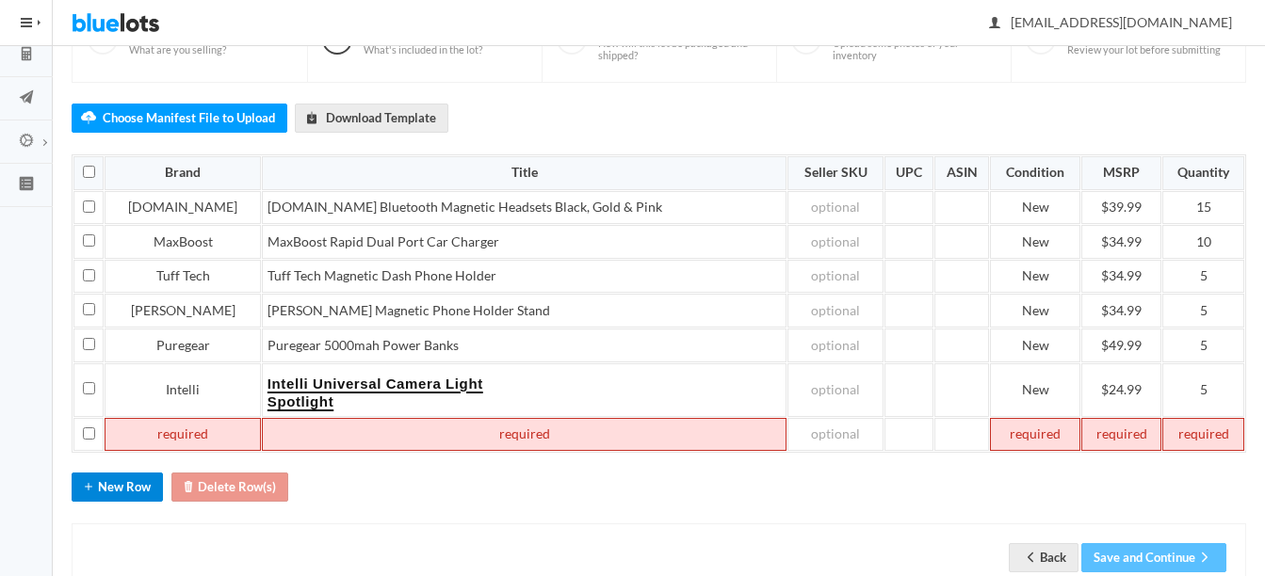
scroll to position [240, 0]
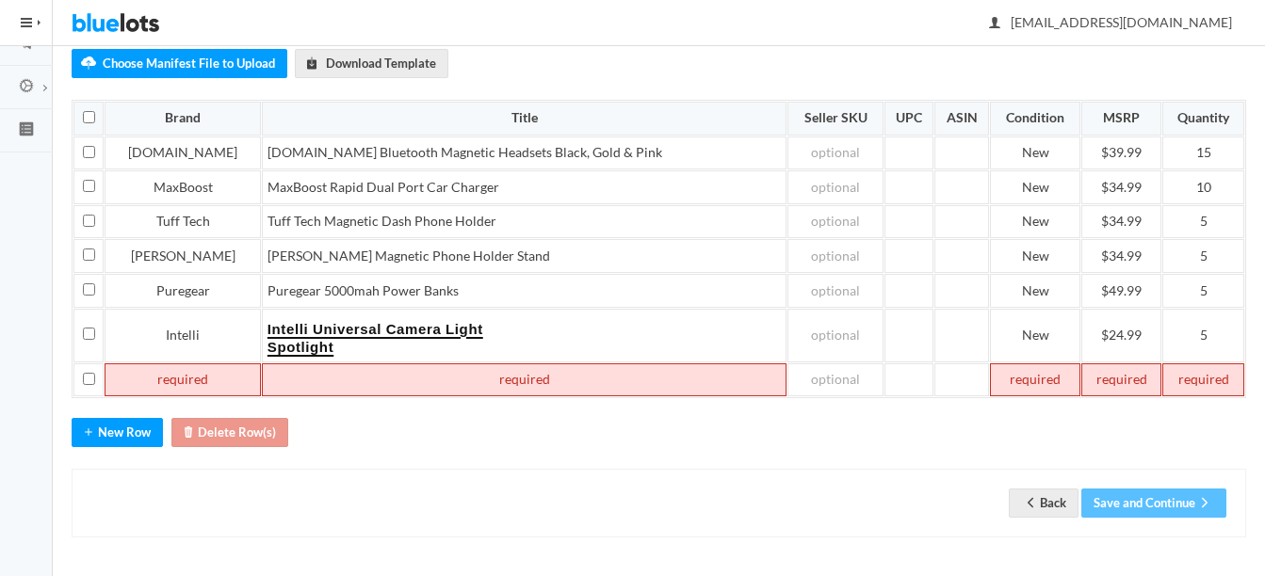
click at [174, 382] on td at bounding box center [183, 381] width 156 height 34
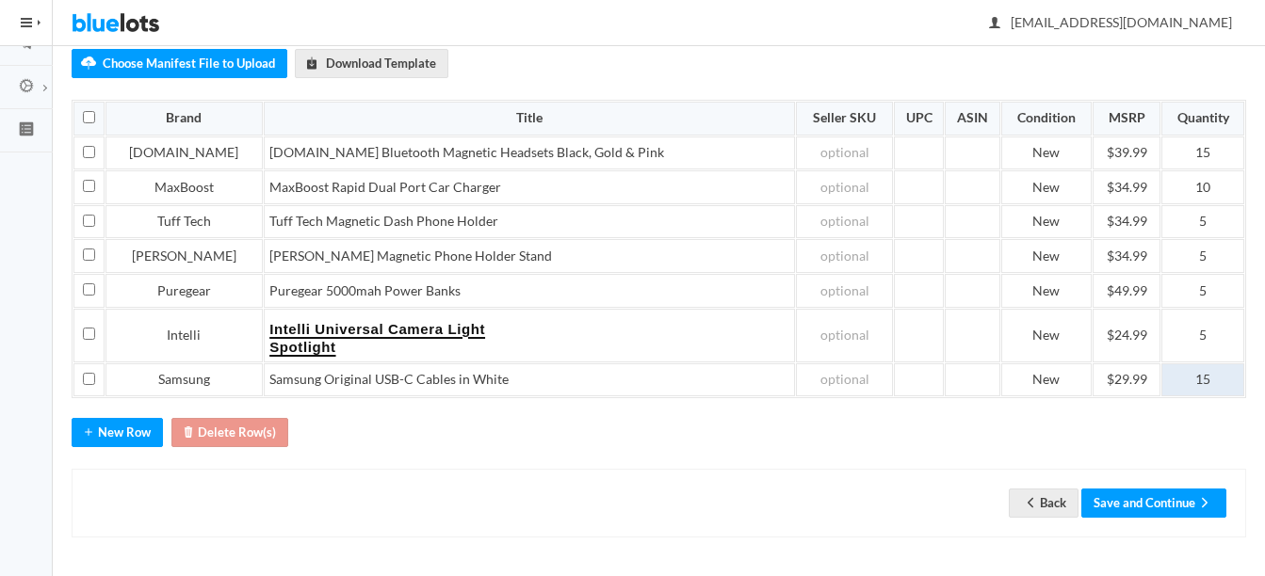
click at [1227, 371] on td "15" at bounding box center [1202, 381] width 83 height 34
click at [1192, 502] on button "Save and Continue" at bounding box center [1153, 503] width 145 height 29
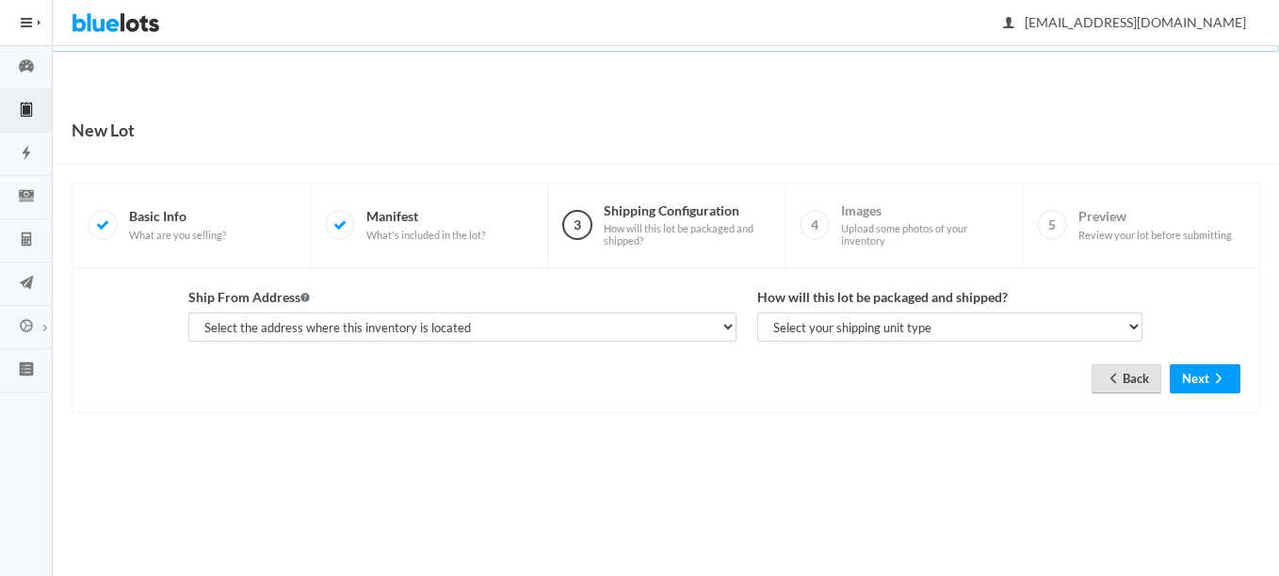
click at [1120, 377] on link "Back" at bounding box center [1127, 378] width 70 height 29
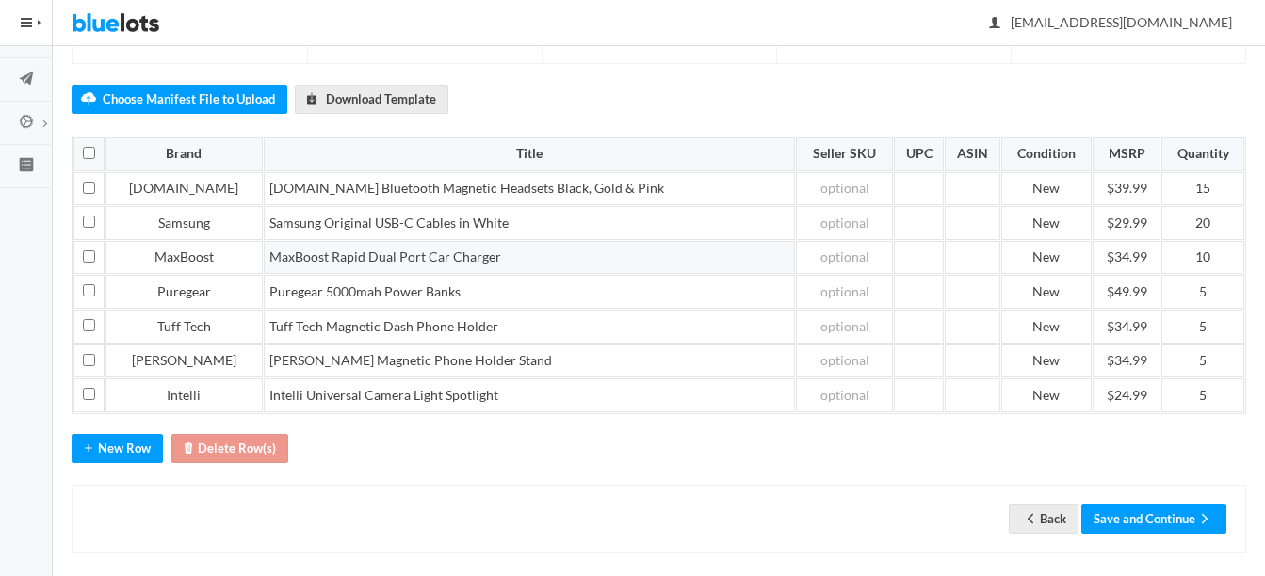
scroll to position [220, 0]
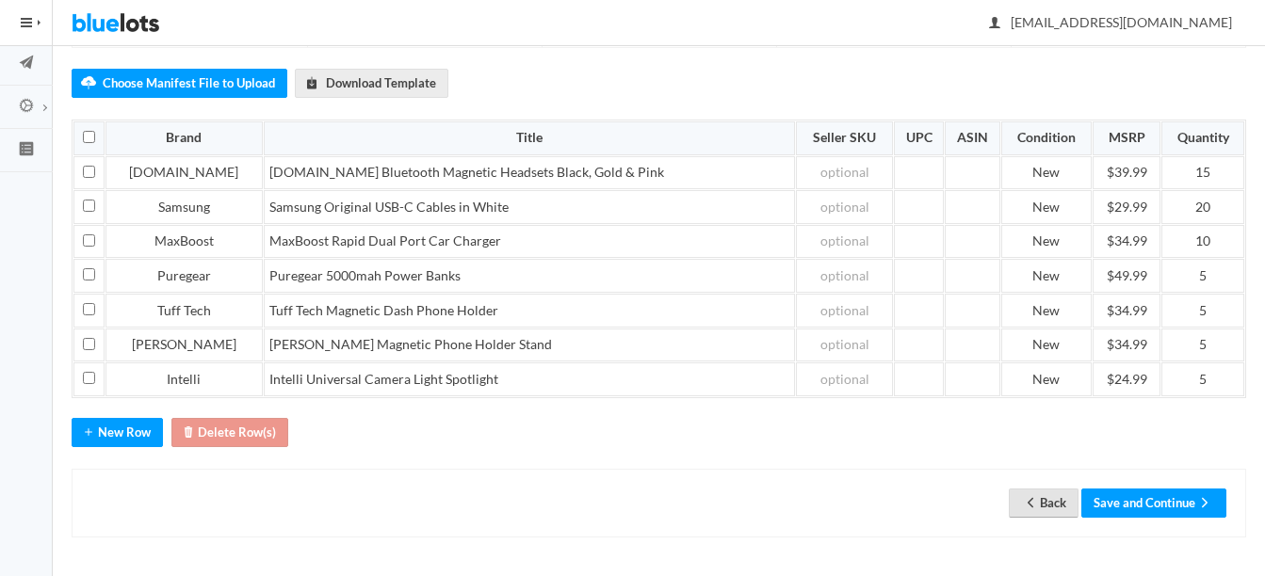
click at [1041, 501] on link "Back" at bounding box center [1044, 503] width 70 height 29
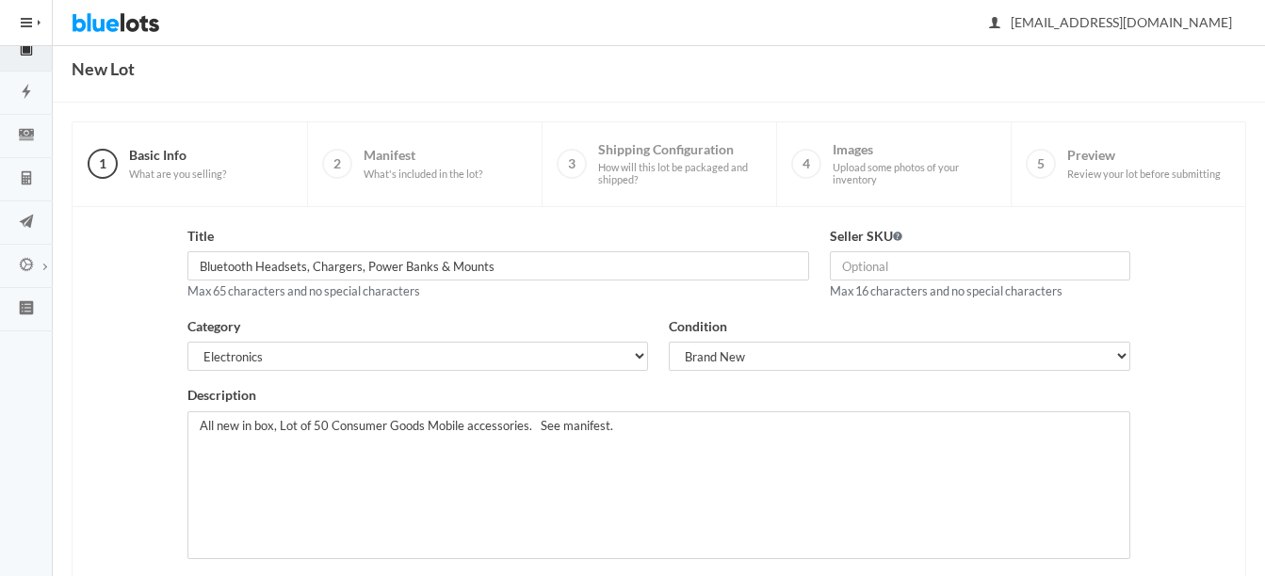
scroll to position [94, 0]
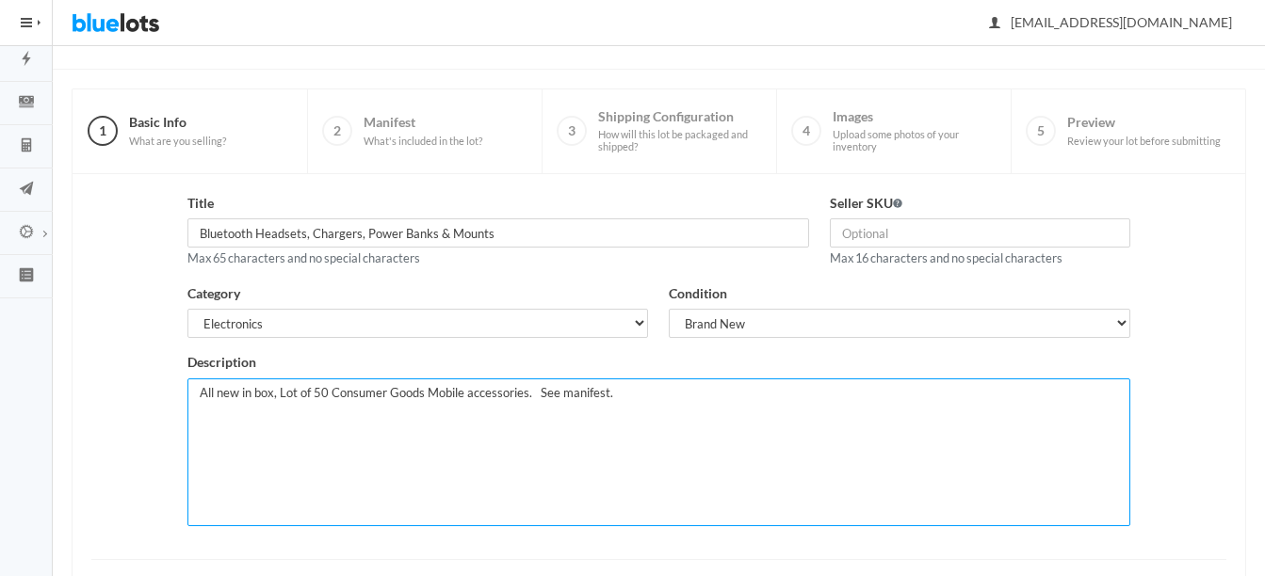
click at [325, 392] on textarea "All new in box, Lot of 50 Consumer Goods Mobile accessories. See manifest." at bounding box center [658, 453] width 942 height 148
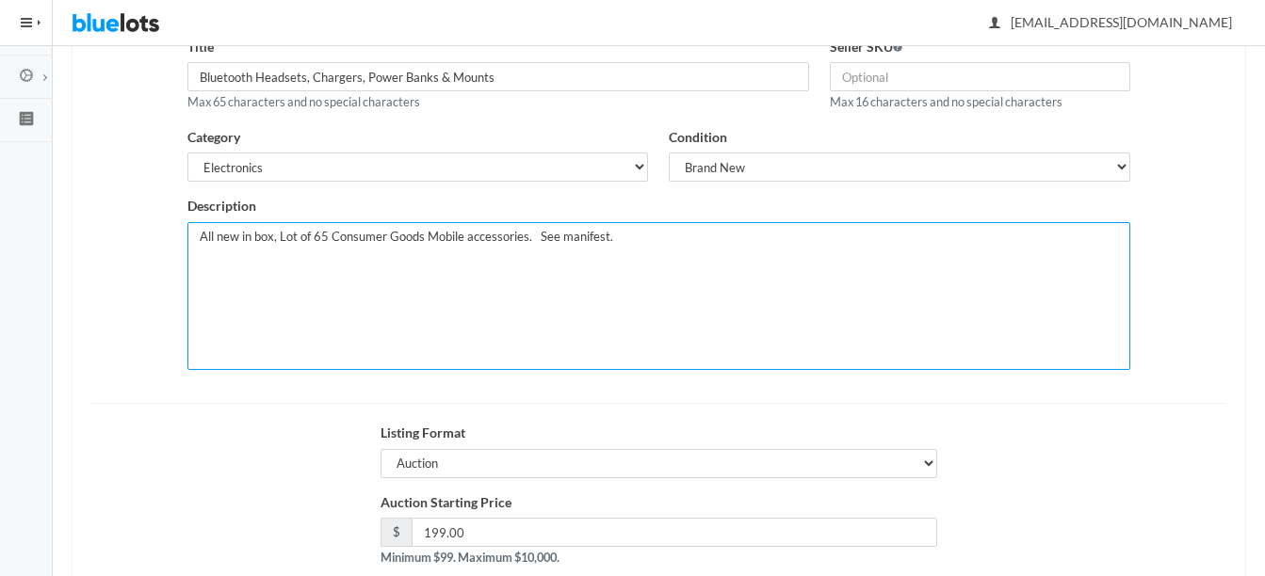
scroll to position [283, 0]
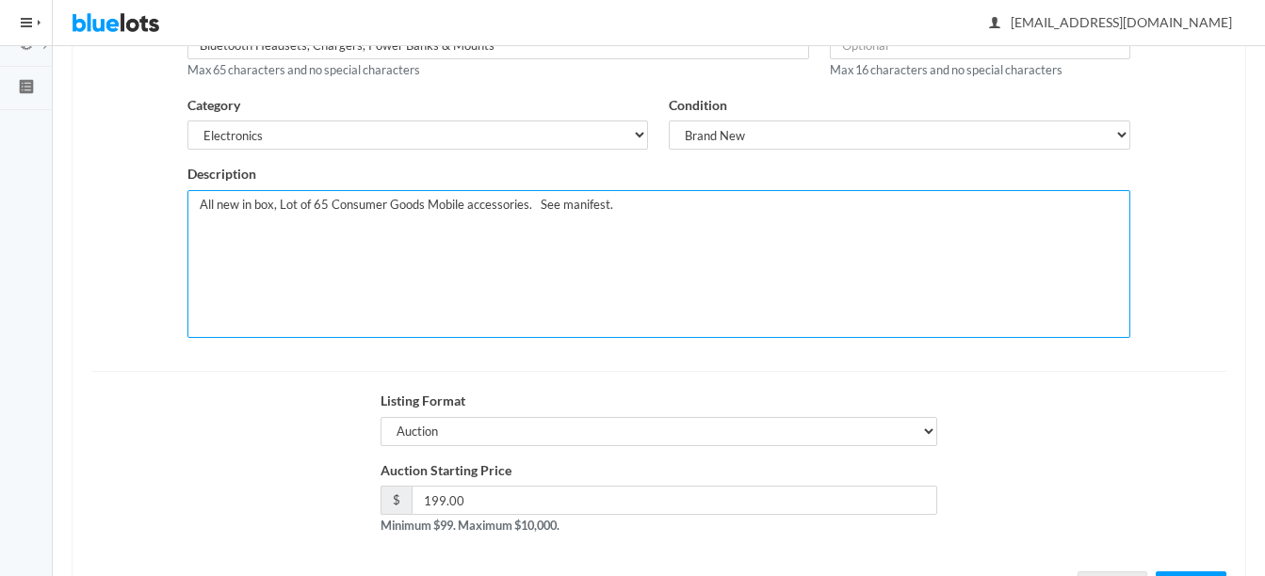
type textarea "All new in box, Lot of 65 Consumer Goods Mobile accessories. See manifest."
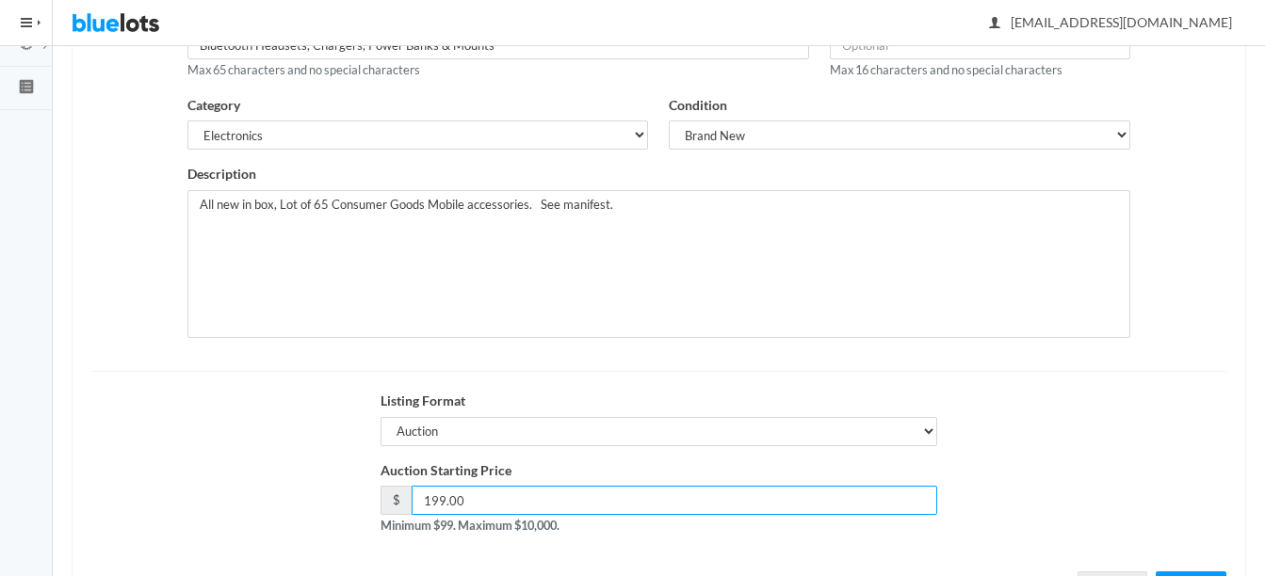
click at [443, 500] on input "199.00" at bounding box center [675, 500] width 526 height 29
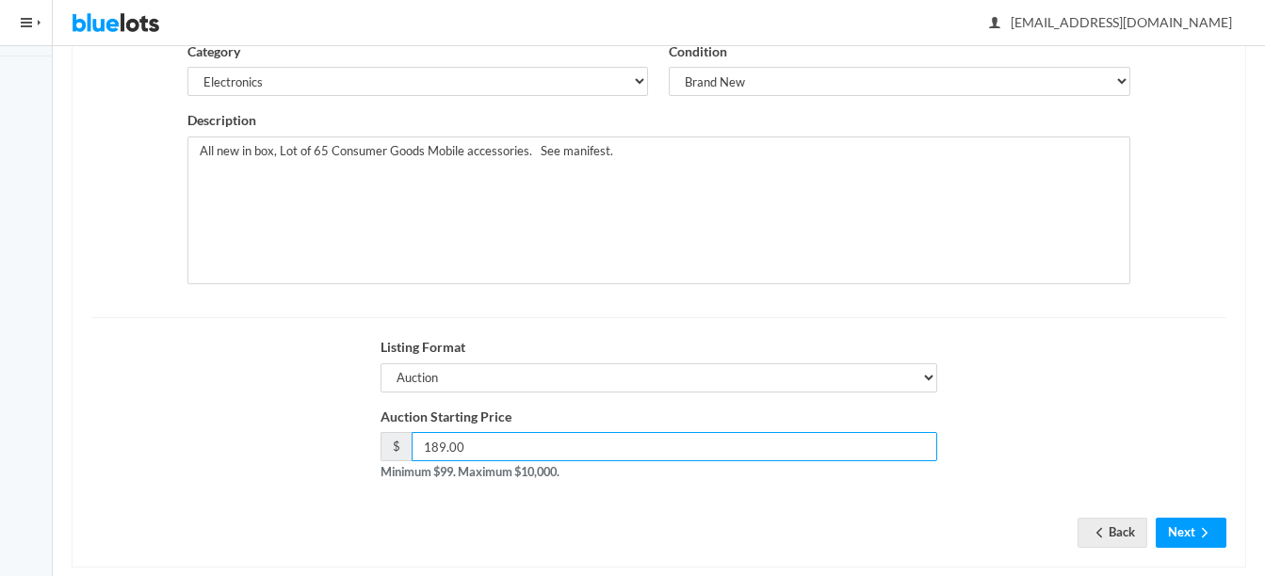
scroll to position [366, 0]
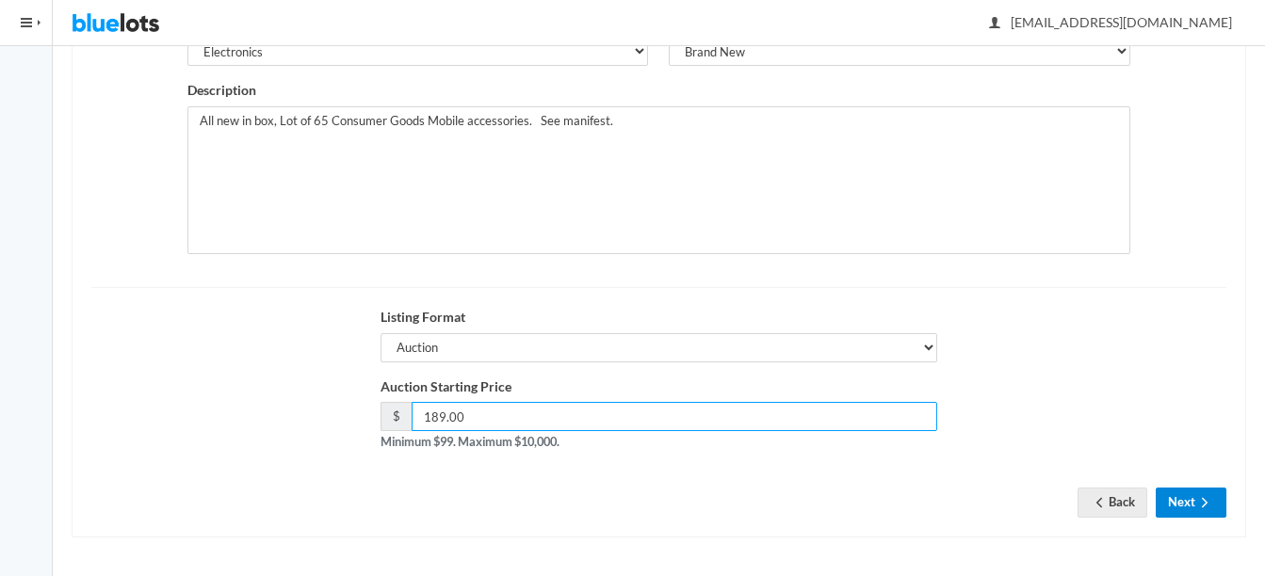
type input "189.00"
click at [1178, 500] on button "Next" at bounding box center [1191, 502] width 71 height 29
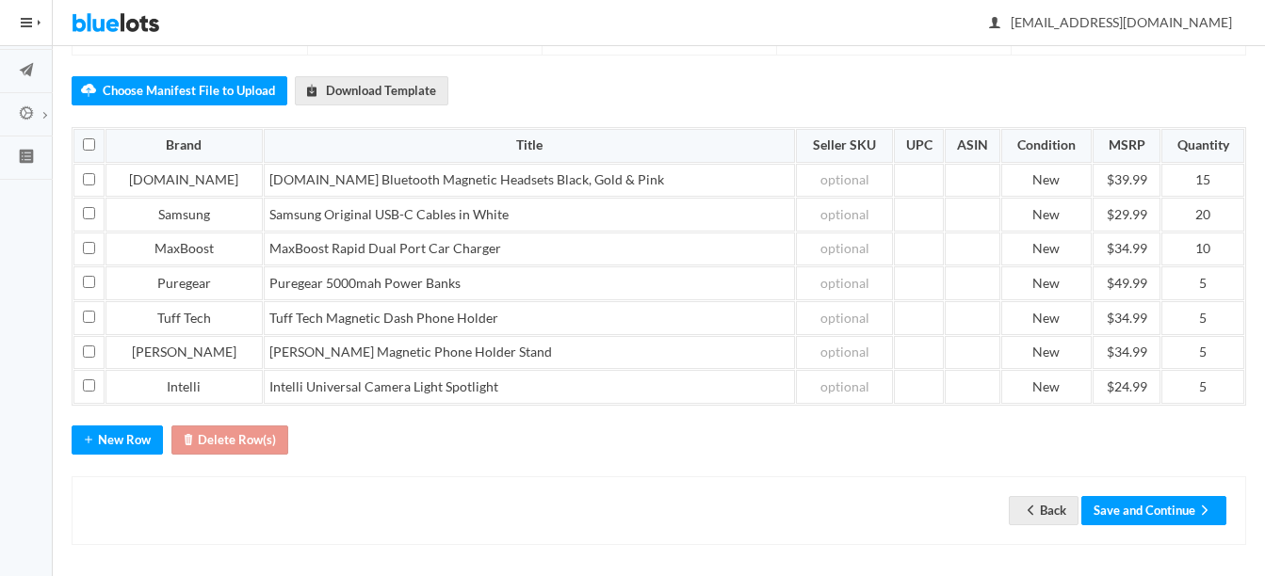
scroll to position [220, 0]
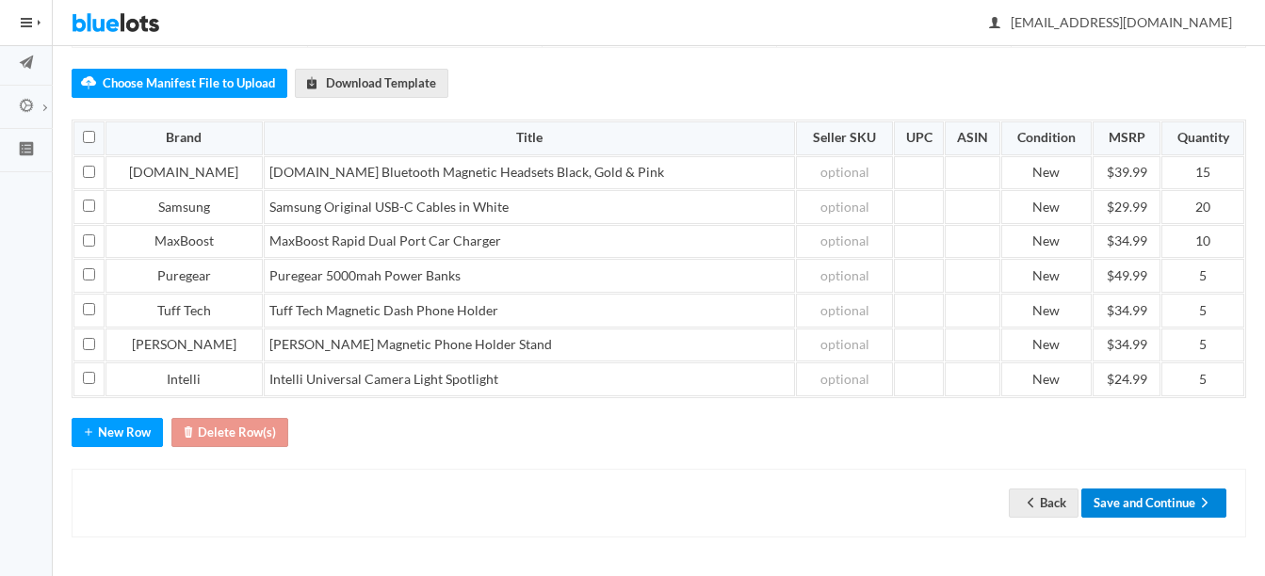
click at [1142, 496] on button "Save and Continue" at bounding box center [1153, 503] width 145 height 29
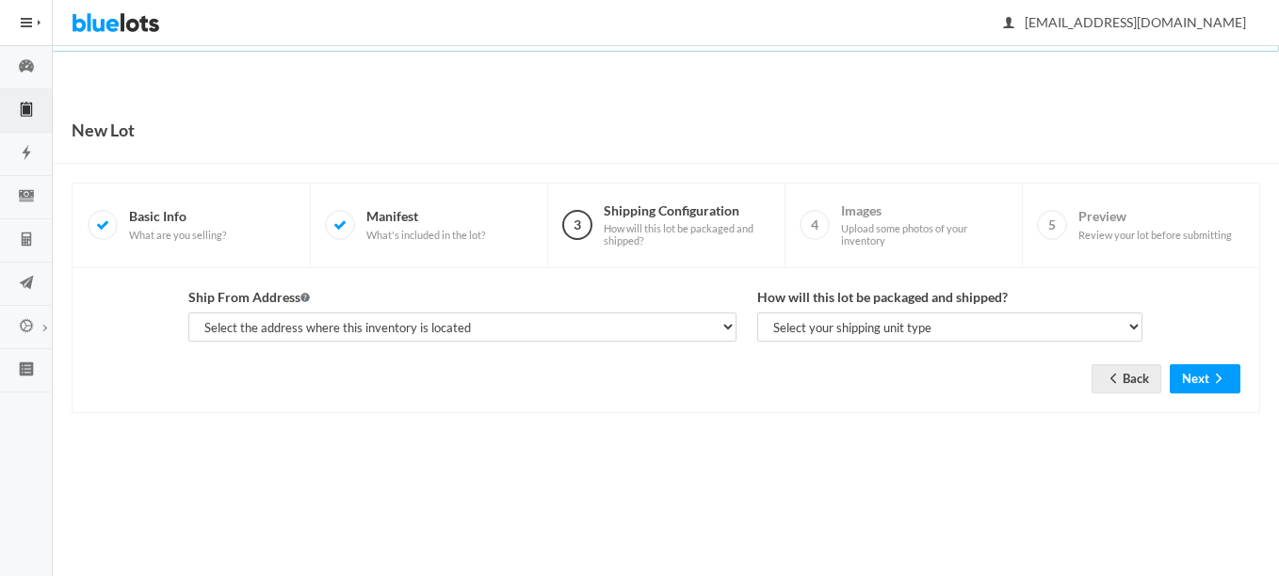
select select "25095"
click at [188, 313] on select "Select the address where this inventory is located Premier Liquidatores, 398 E …" at bounding box center [462, 327] width 548 height 29
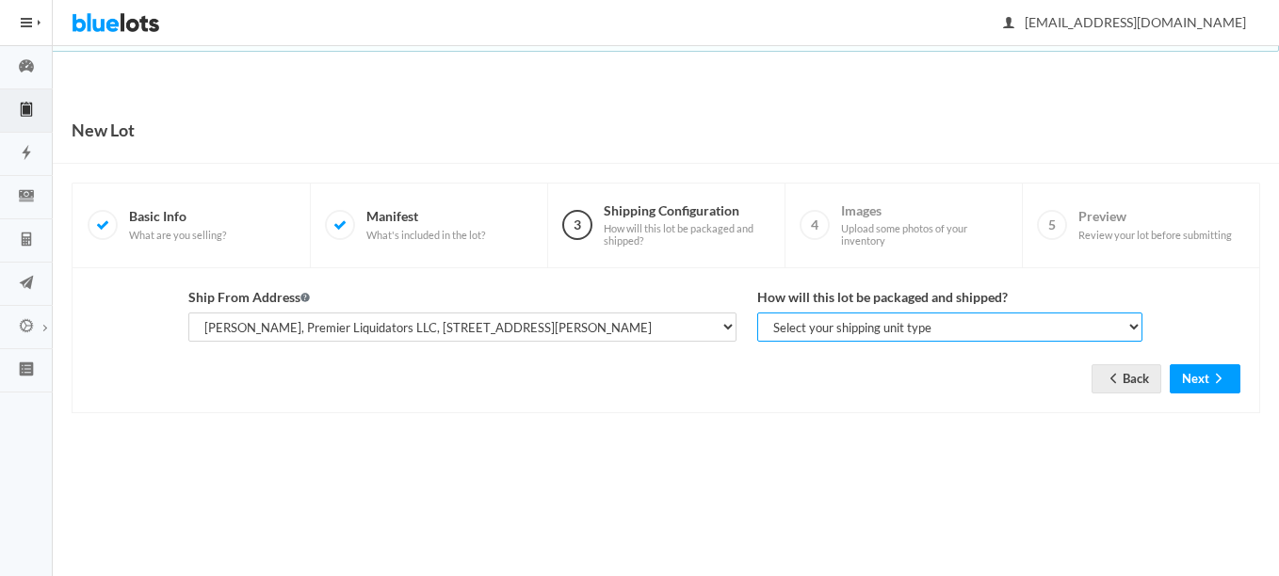
click at [801, 328] on select "Select your shipping unit type Parcel Pallet Truckload" at bounding box center [949, 327] width 385 height 29
select select "parcel"
click at [757, 313] on select "Select your shipping unit type Parcel Pallet Truckload" at bounding box center [949, 327] width 385 height 29
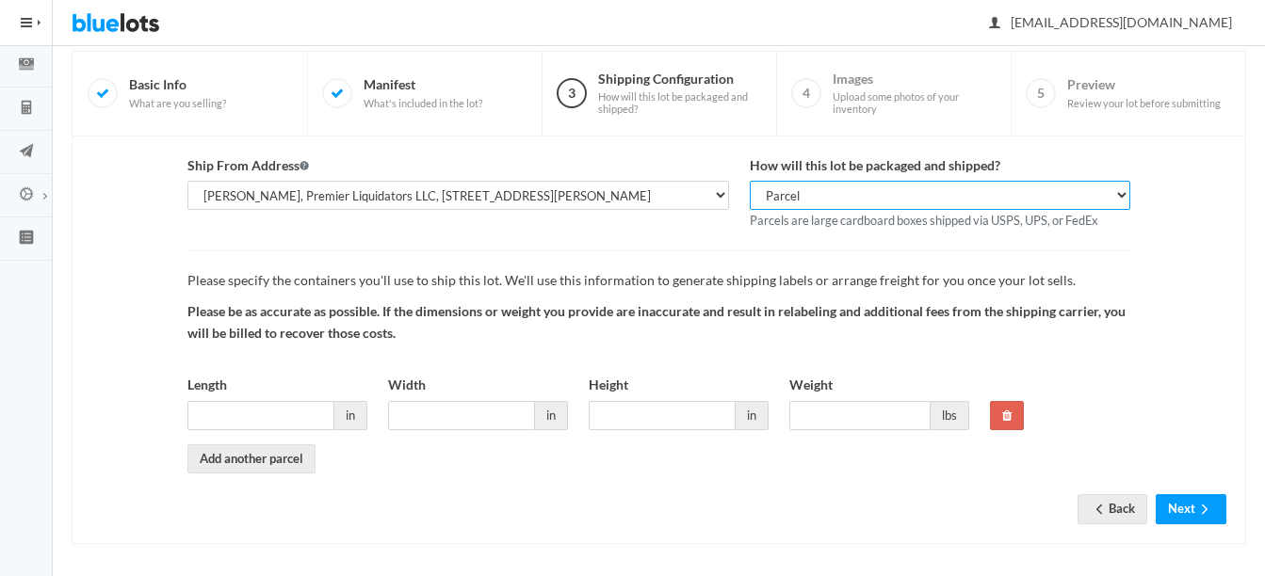
scroll to position [138, 0]
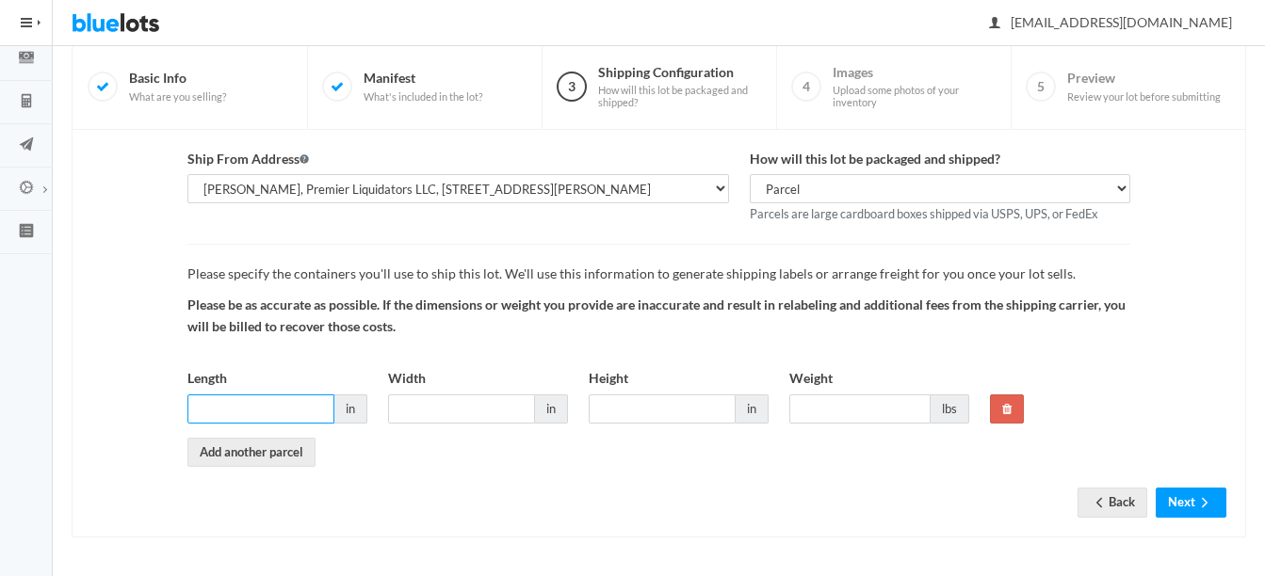
click at [299, 409] on input "Length" at bounding box center [260, 409] width 147 height 29
type input "14"
type input "12"
type input "10"
type input "13"
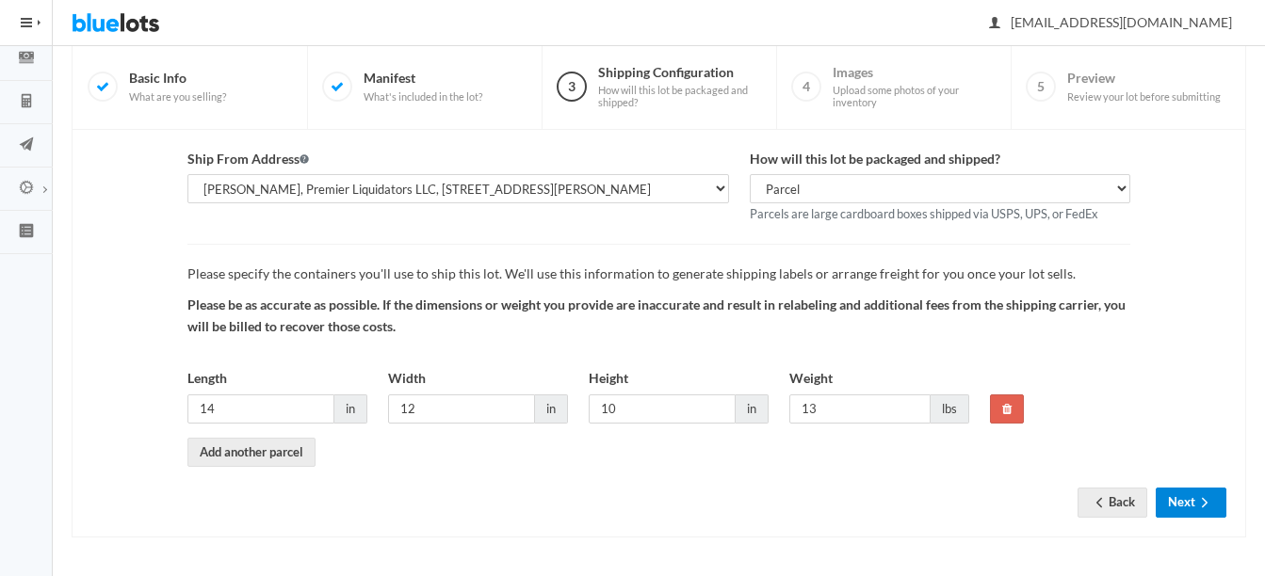
click at [1207, 500] on icon "arrow forward" at bounding box center [1204, 502] width 19 height 15
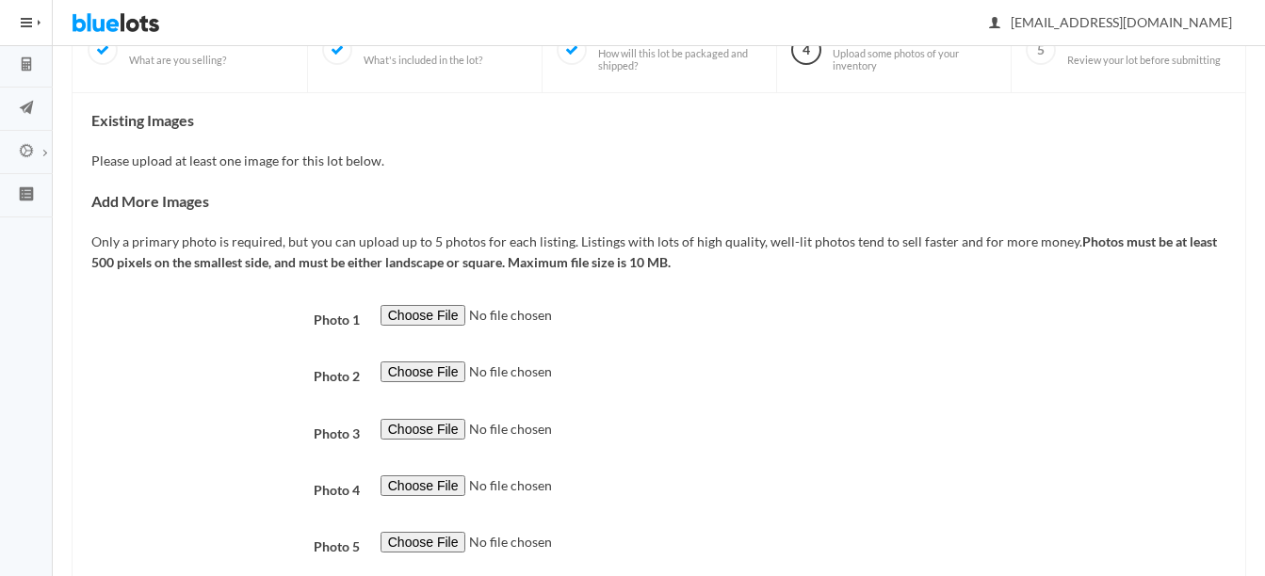
scroll to position [283, 0]
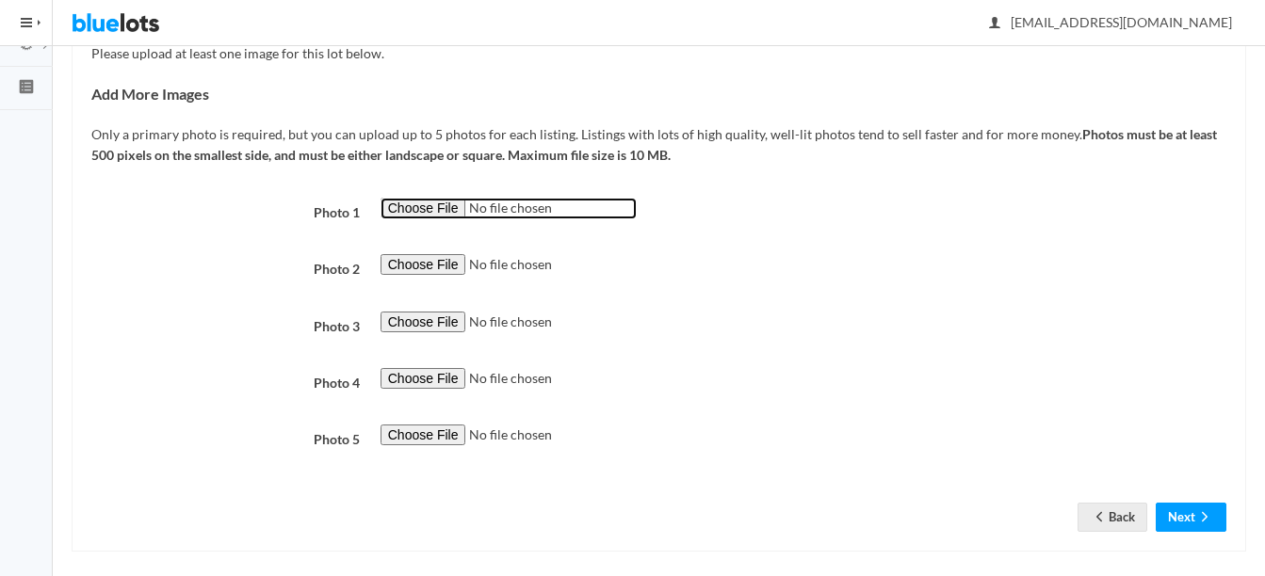
click at [420, 210] on input "file" at bounding box center [509, 209] width 256 height 22
type input "C:\fakepath\thumbnail - 2025-08-26T084714.544.jpg"
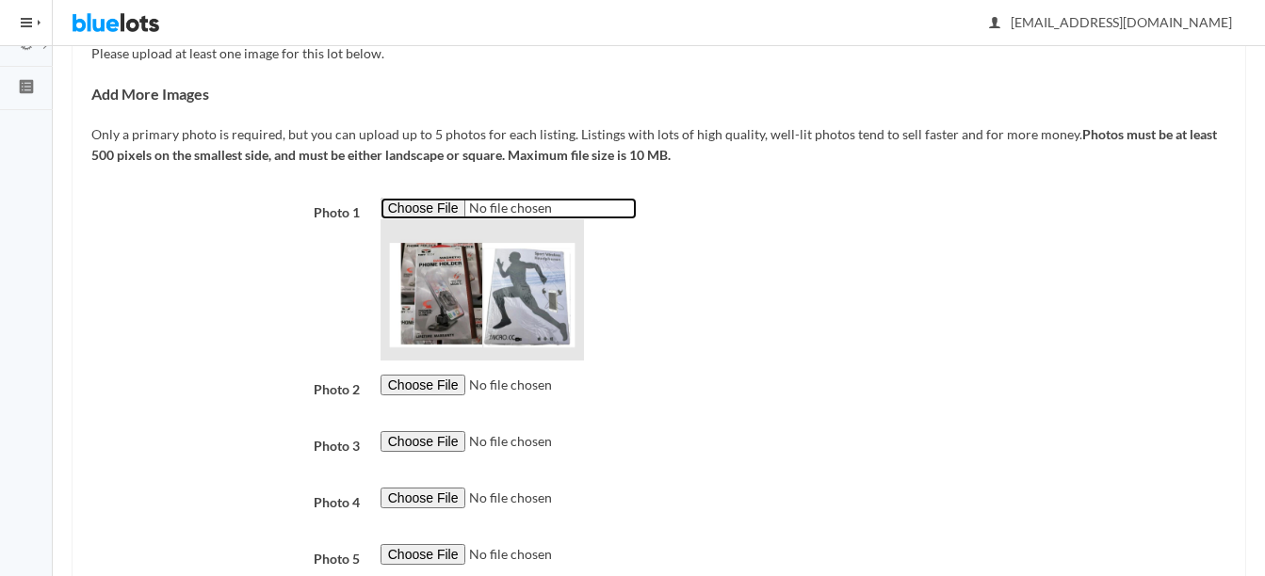
scroll to position [377, 0]
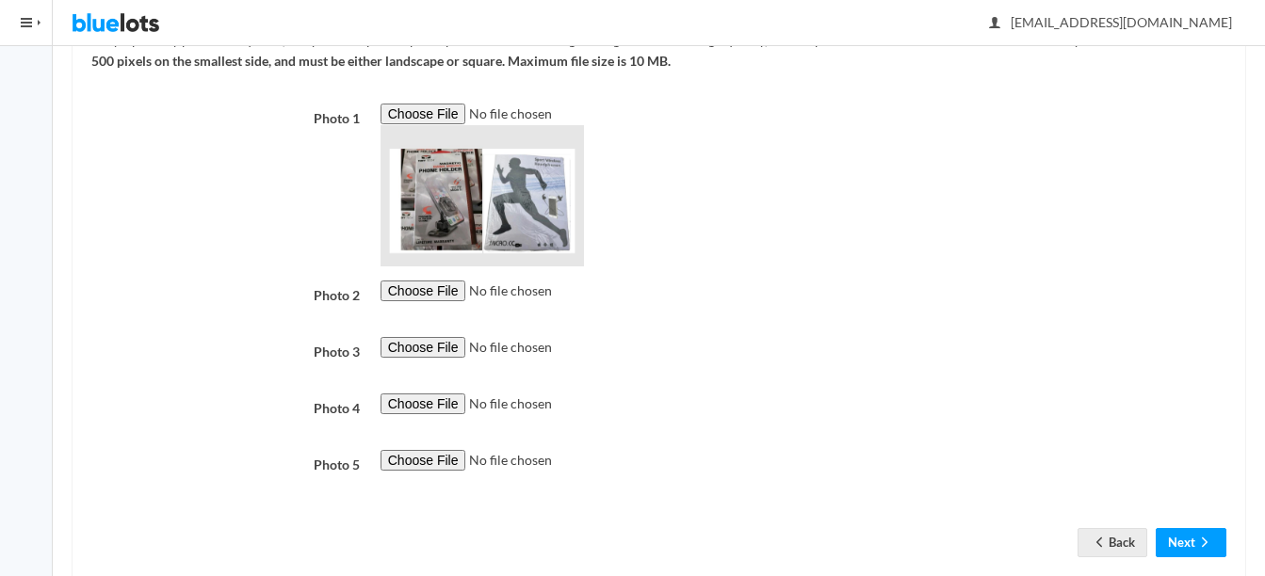
click at [414, 279] on div "Photo 1 Photo 2 Photo 3 Photo 4 Photo 5" at bounding box center [658, 298] width 1135 height 389
click at [440, 292] on input "file" at bounding box center [509, 292] width 256 height 22
click at [429, 290] on input "file" at bounding box center [509, 292] width 256 height 22
type input "C:\fakepath\thumbnail - 2025-08-26T104752.001.jpg"
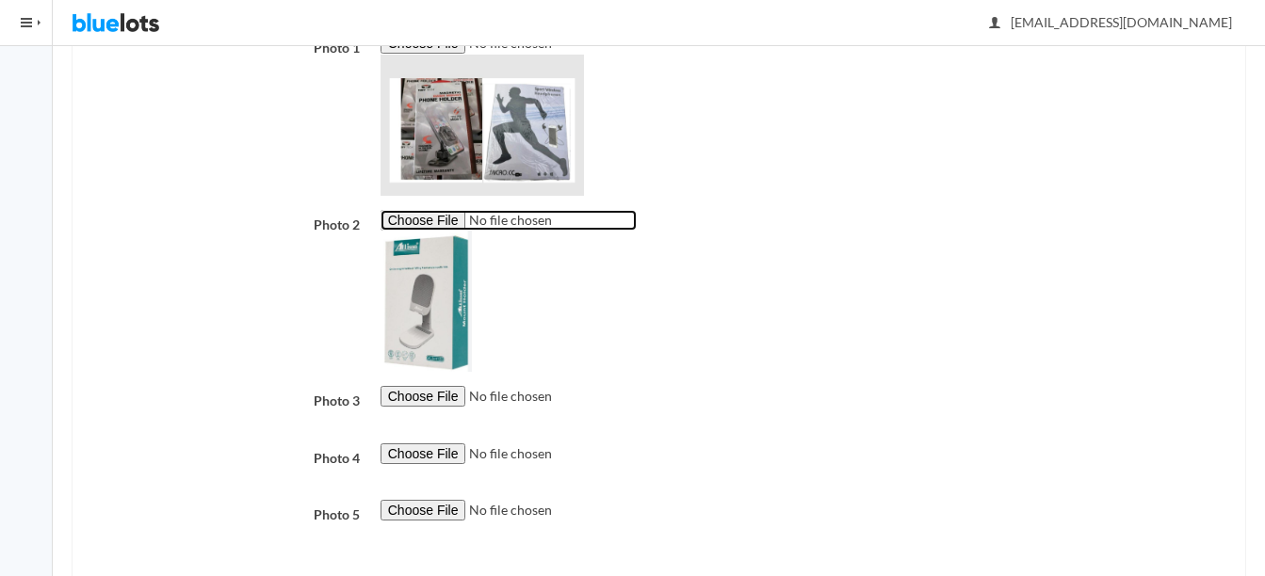
scroll to position [537, 0]
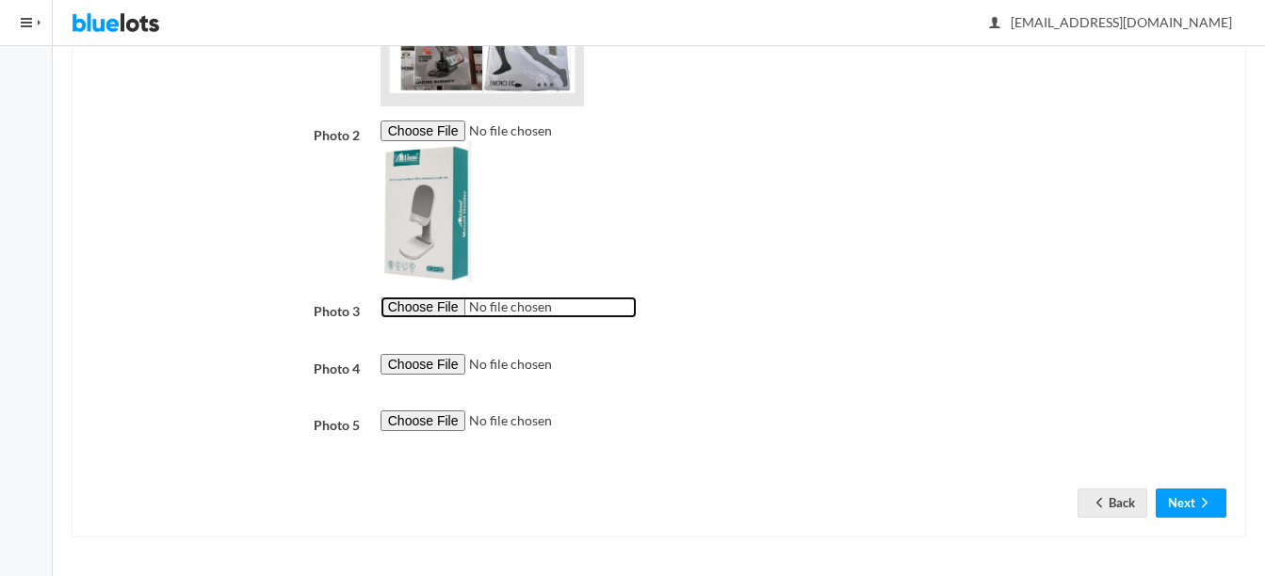
click at [446, 309] on input "file" at bounding box center [509, 308] width 256 height 22
type input "C:\fakepath\thumbnail - 2025-07-09T170919.422.jpg"
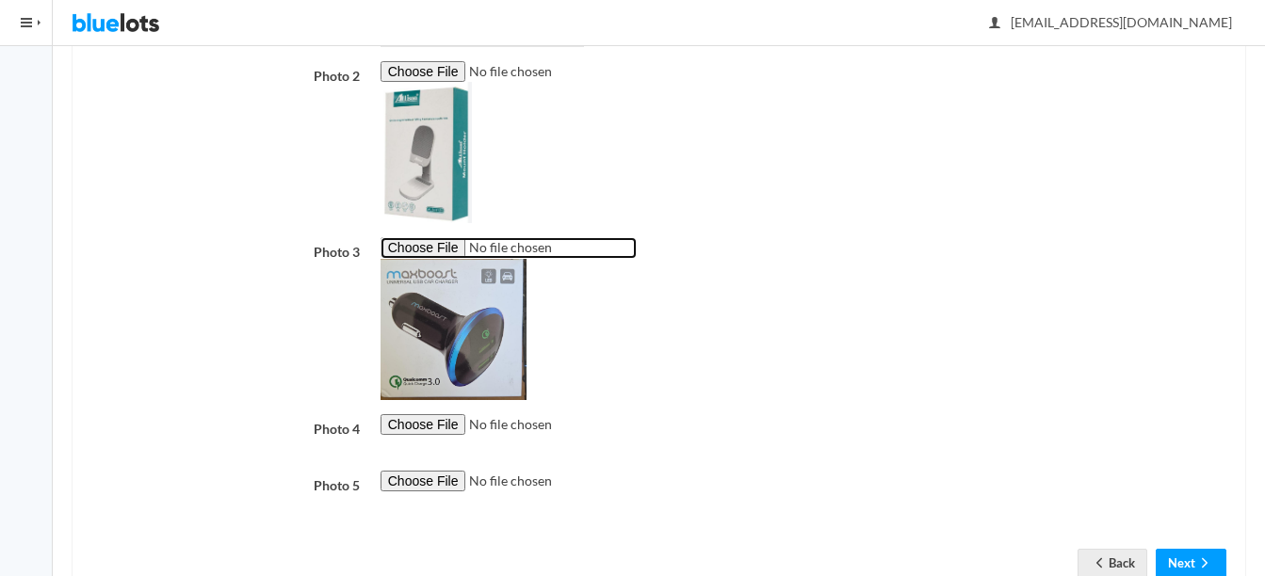
scroll to position [656, 0]
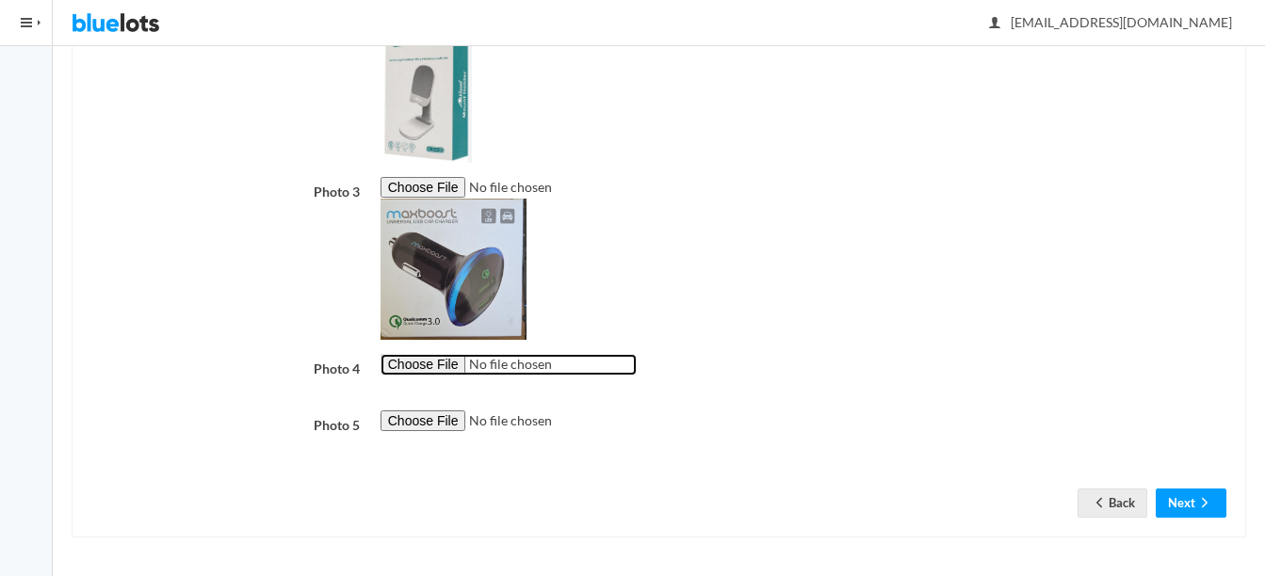
click at [417, 373] on input "file" at bounding box center [509, 365] width 256 height 22
click at [428, 368] on input "file" at bounding box center [509, 365] width 256 height 22
type input "C:\fakepath\24081586.jpg"
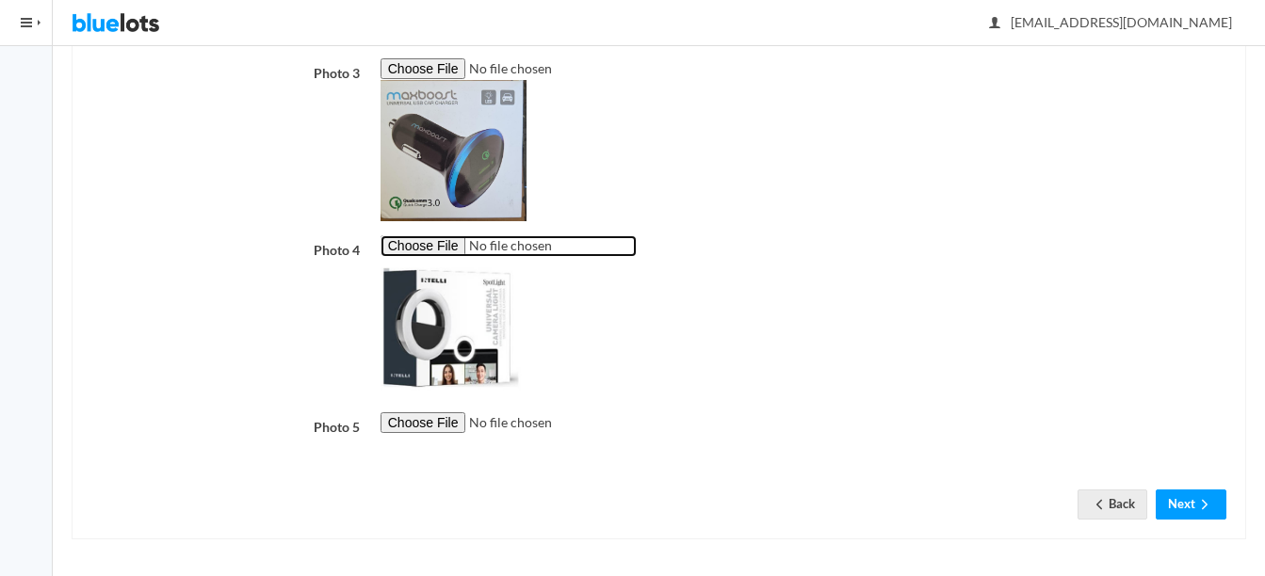
scroll to position [777, 0]
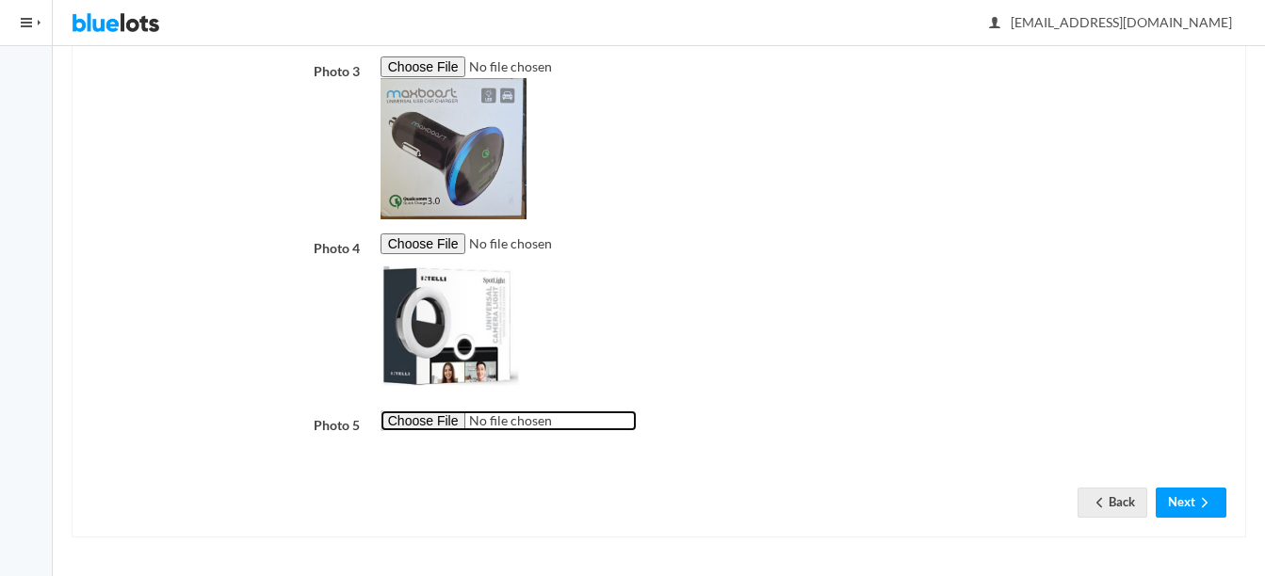
click at [424, 429] on input "file" at bounding box center [509, 422] width 256 height 22
type input "C:\fakepath\thumbnail - 2025-04-03T103224.092.jpg"
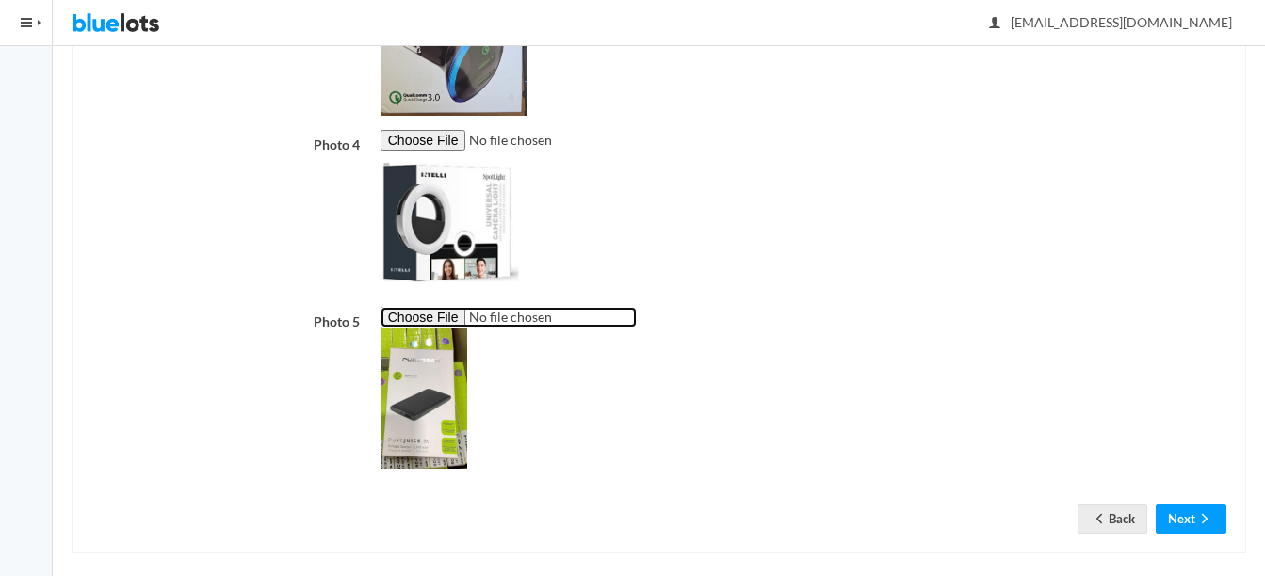
scroll to position [897, 0]
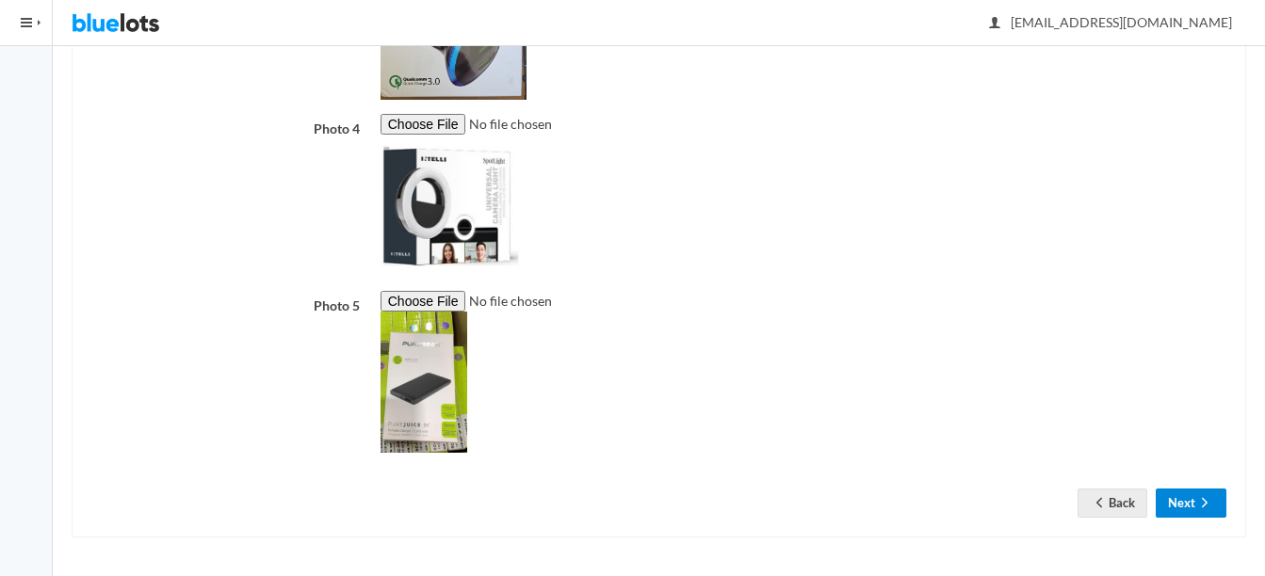
click at [1215, 500] on button "Next" at bounding box center [1191, 503] width 71 height 29
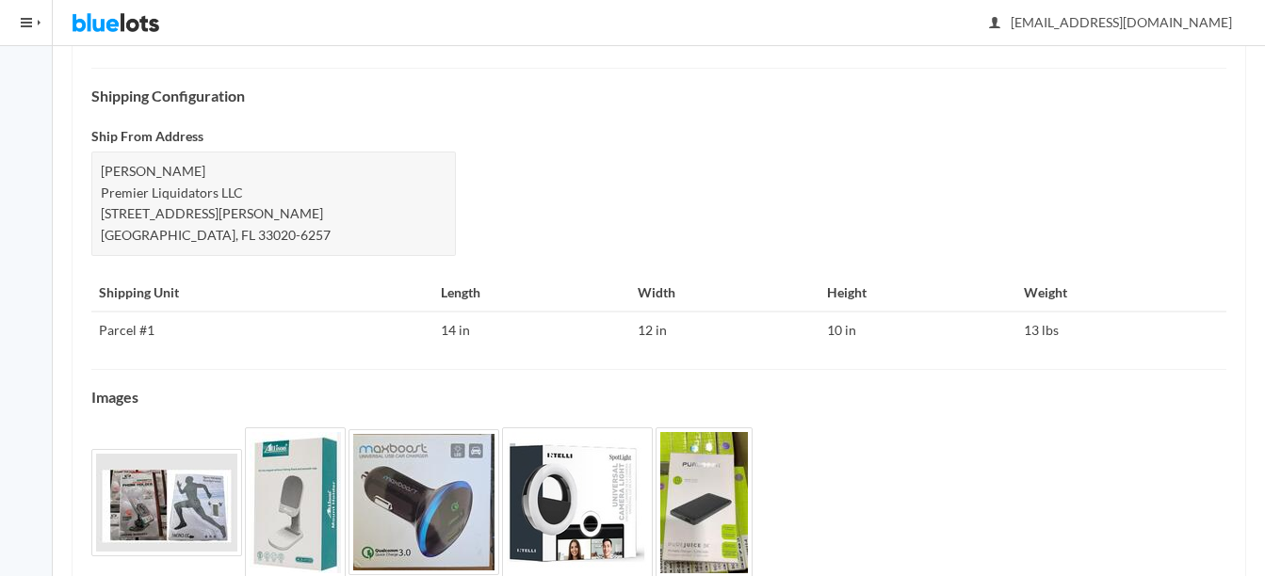
scroll to position [815, 0]
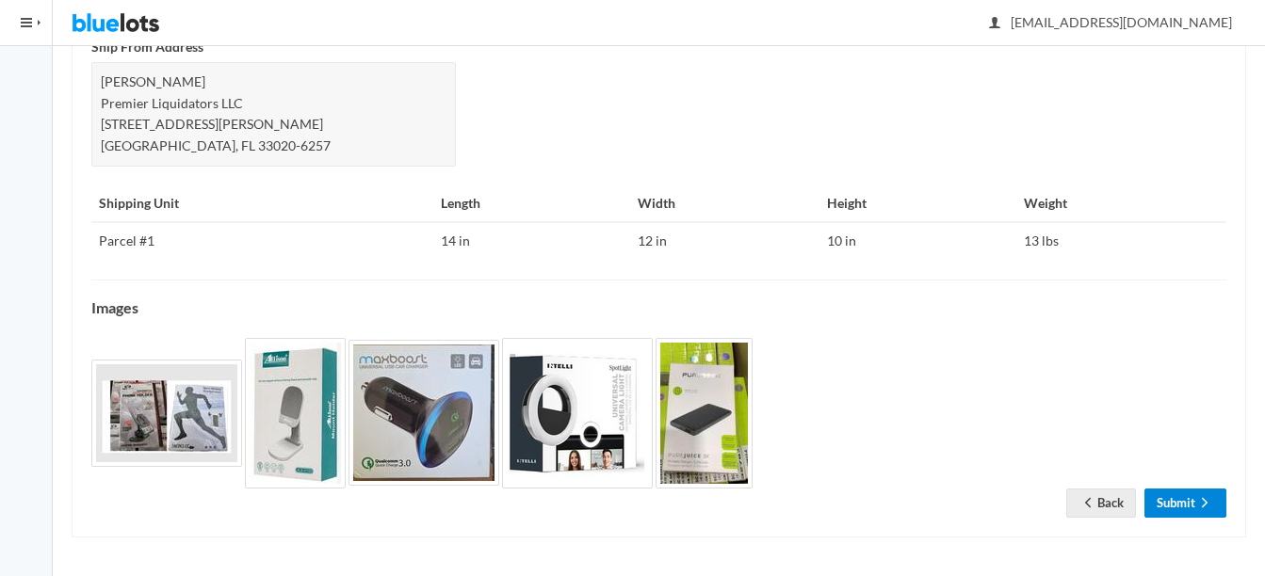
click at [1184, 513] on link "Submit" at bounding box center [1185, 503] width 82 height 29
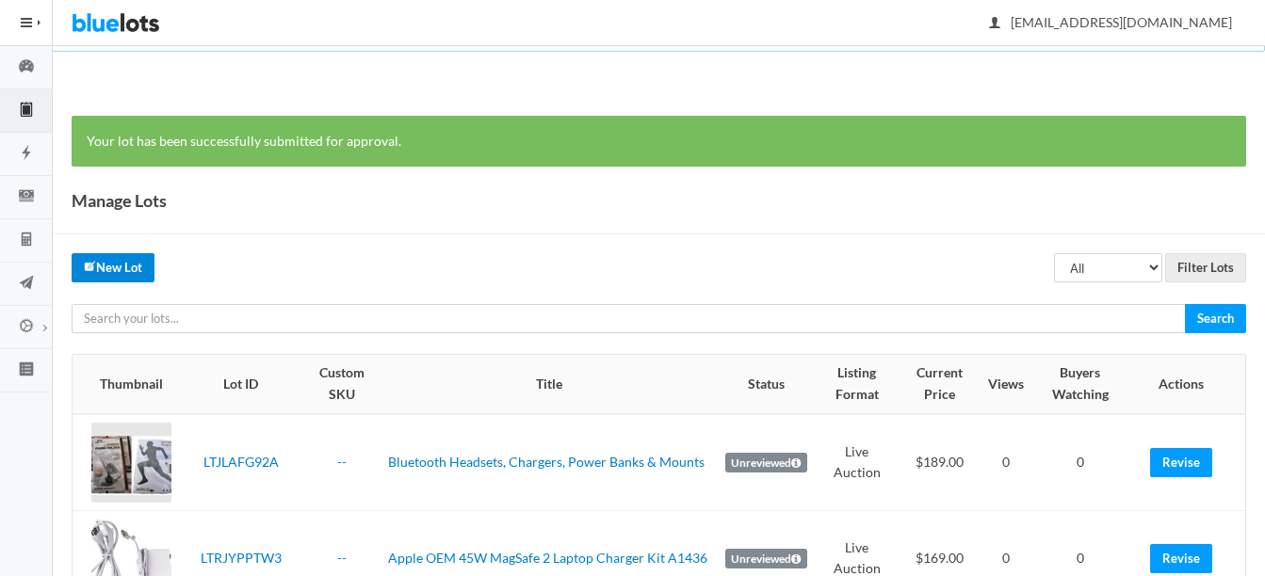
click at [103, 264] on link "New Lot" at bounding box center [113, 267] width 83 height 29
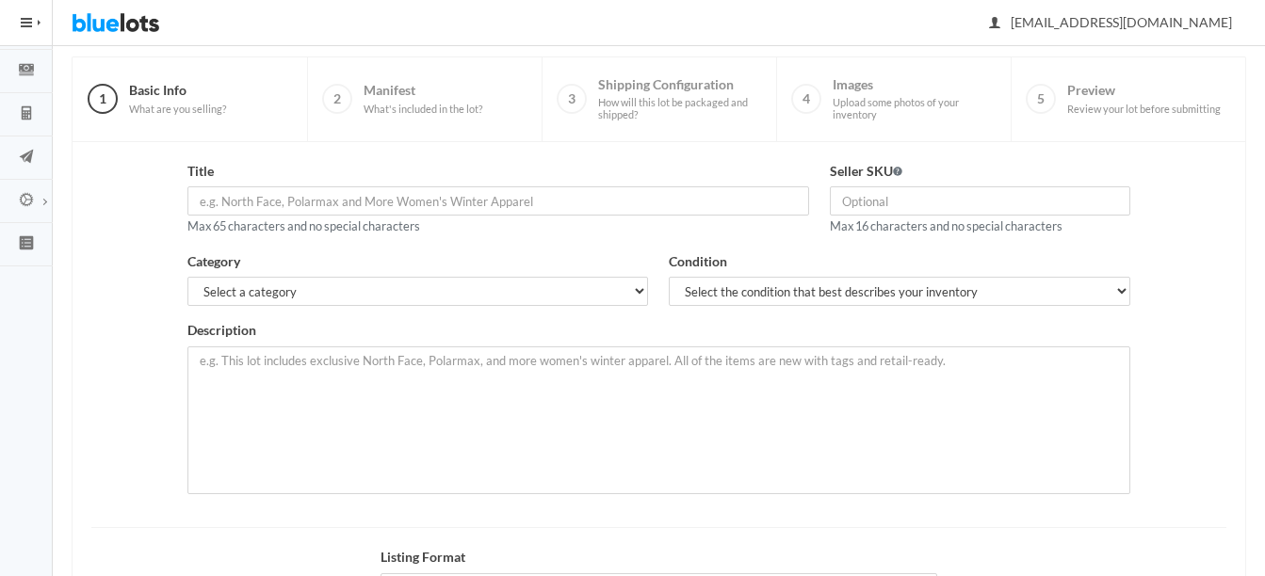
scroll to position [94, 0]
